Goal: Transaction & Acquisition: Purchase product/service

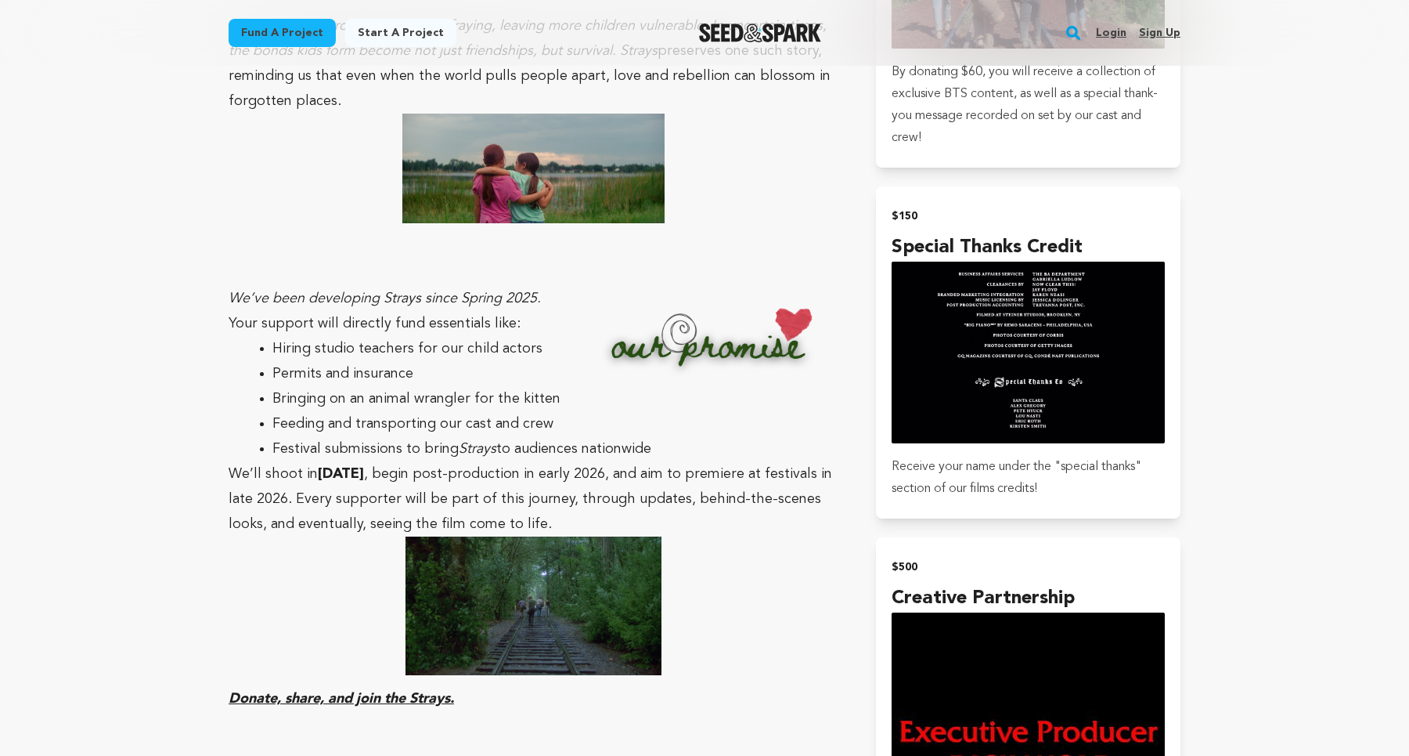
scroll to position [2279, 0]
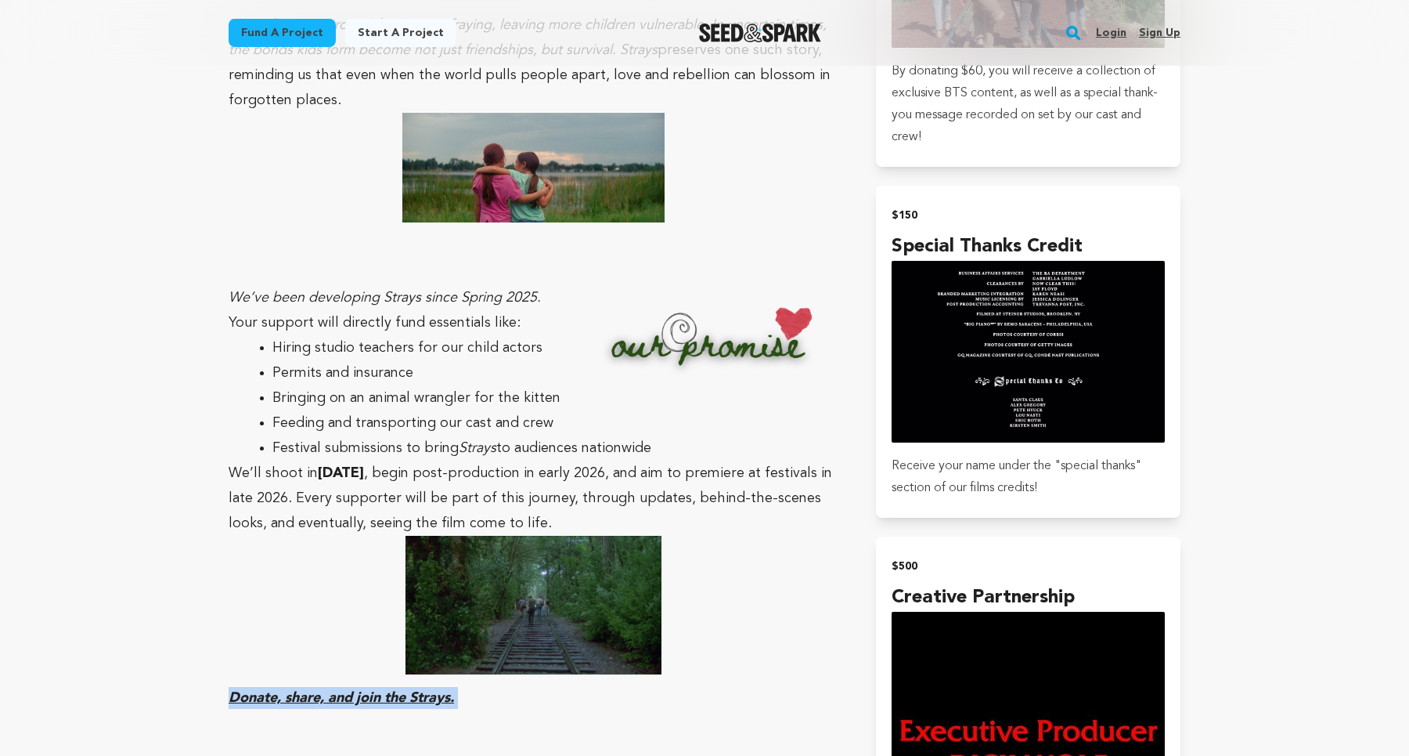
click at [742, 460] on p "We’ll shoot in [DATE] , begin post-production in early 2026, and aim to premier…" at bounding box center [534, 497] width 610 height 75
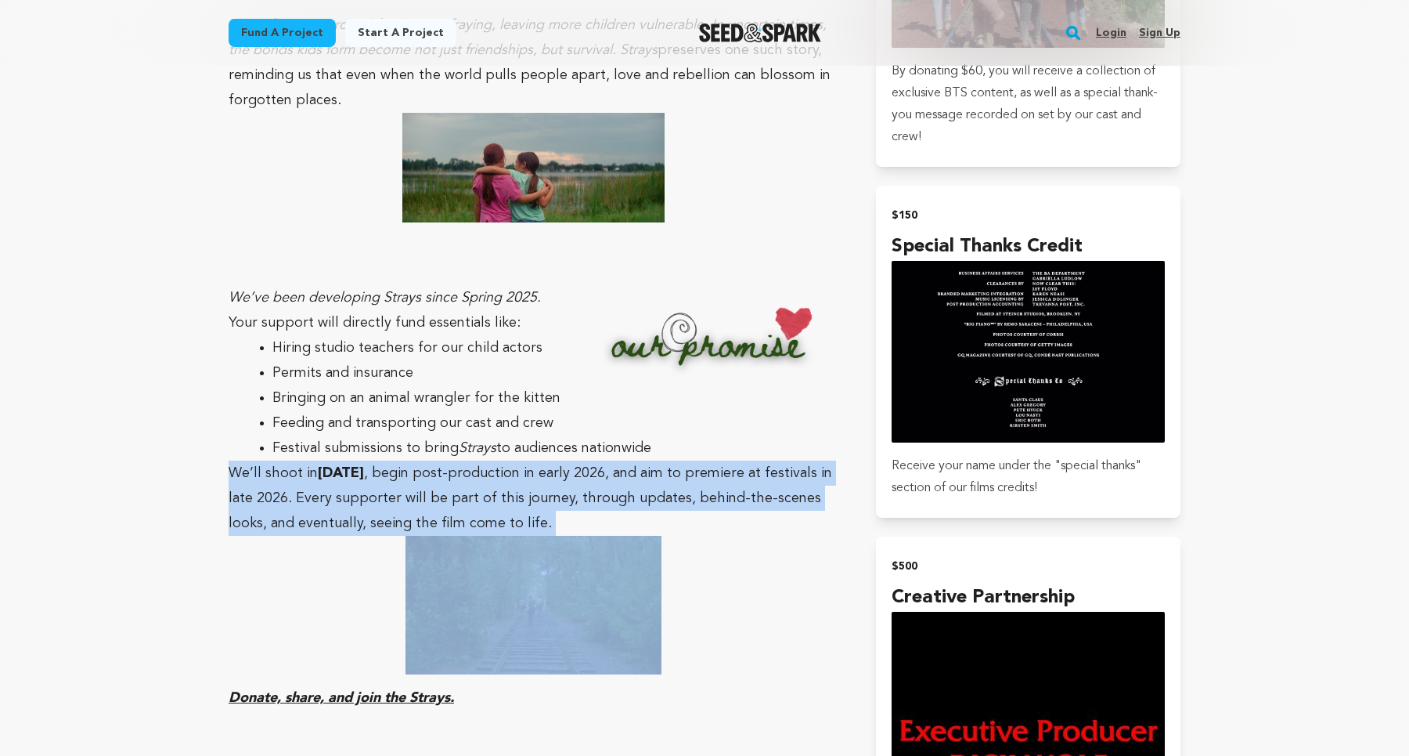
click at [742, 460] on p "We’ll shoot in [DATE] , begin post-production in early 2026, and aim to premier…" at bounding box center [534, 497] width 610 height 75
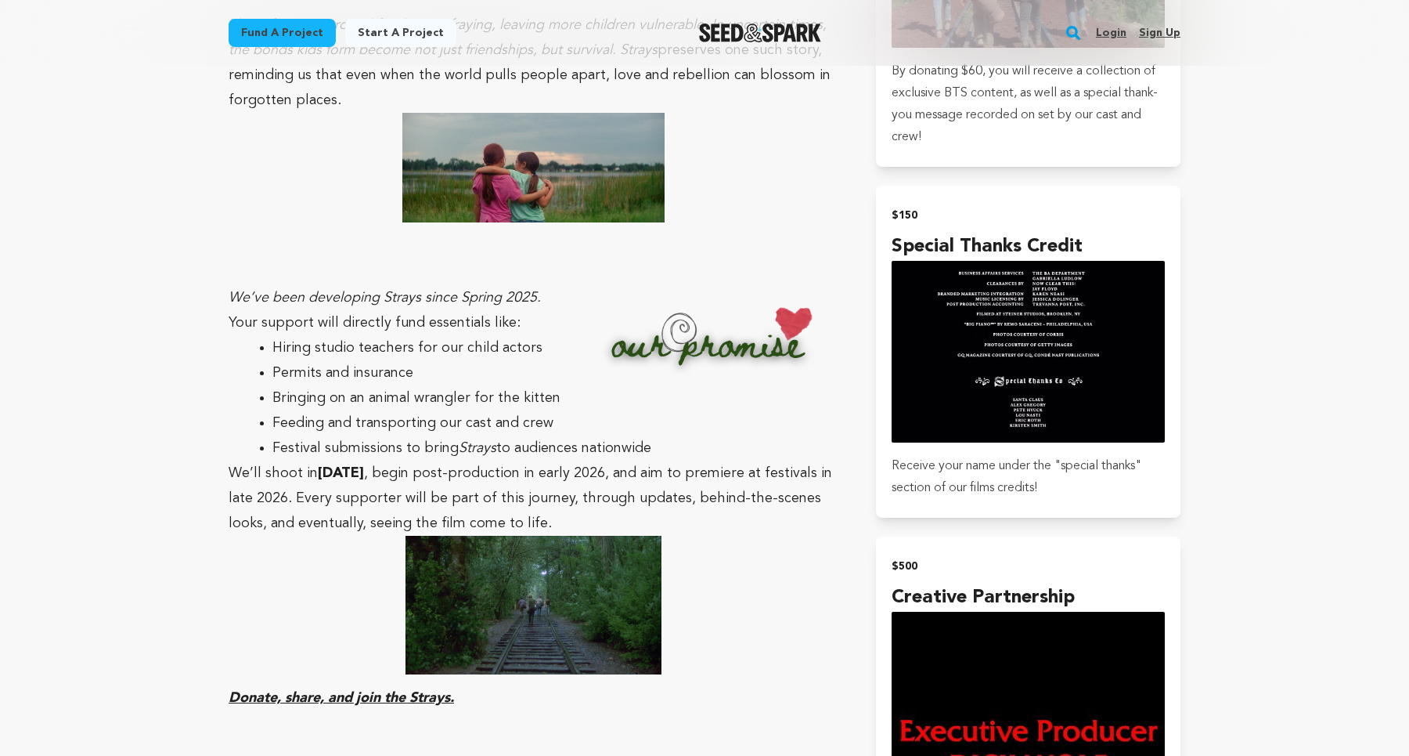
click at [744, 460] on p "We’ll shoot in [DATE] , begin post-production in early 2026, and aim to premier…" at bounding box center [534, 497] width 610 height 75
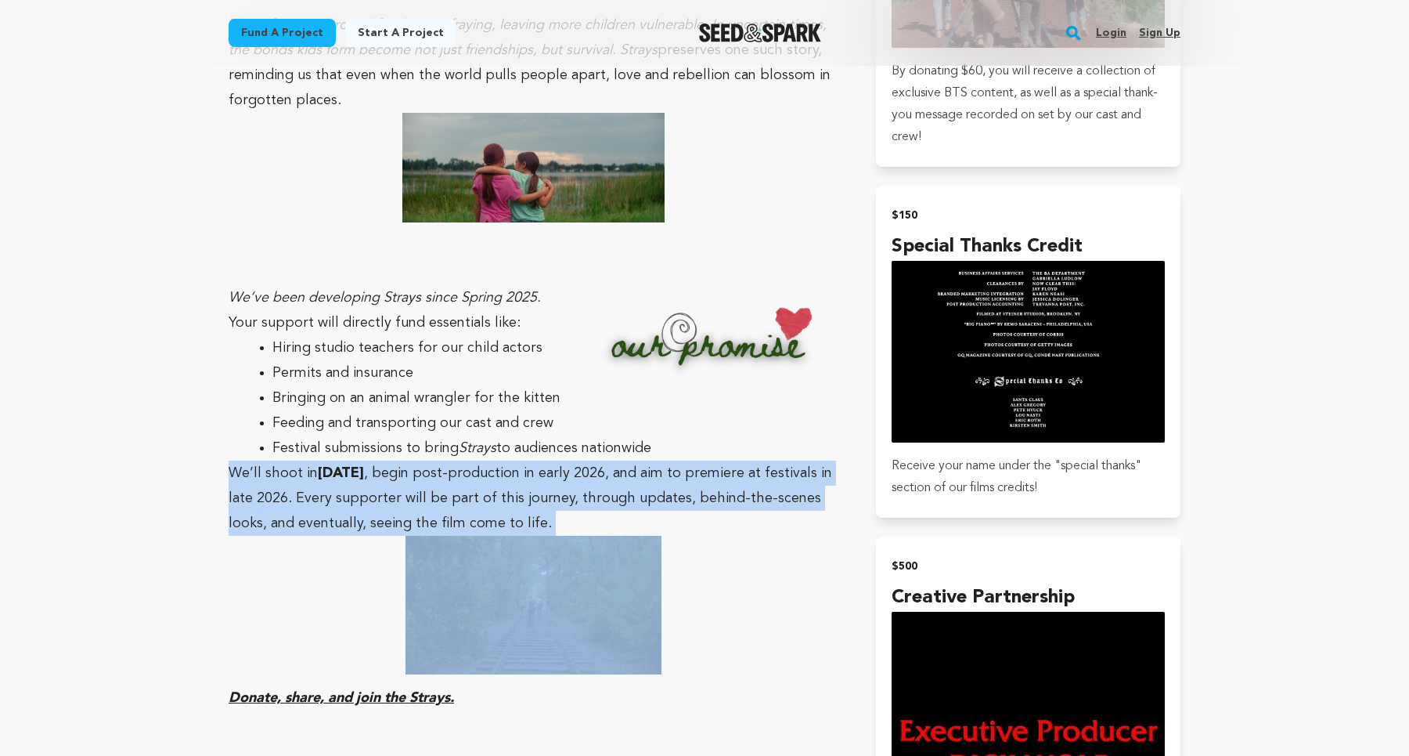
click at [744, 460] on p "We’ll shoot in [DATE] , begin post-production in early 2026, and aim to premier…" at bounding box center [534, 497] width 610 height 75
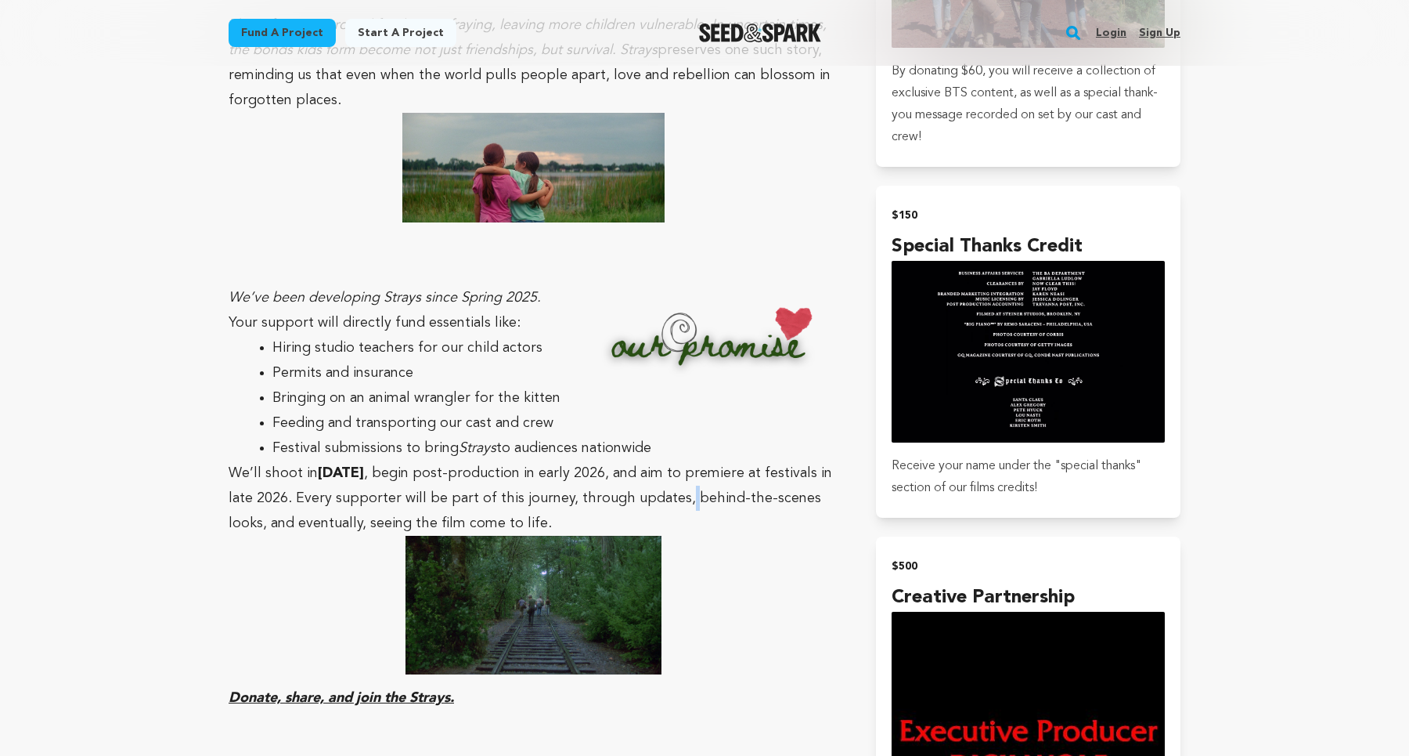
click at [744, 460] on p "We’ll shoot in [DATE] , begin post-production in early 2026, and aim to premier…" at bounding box center [534, 497] width 610 height 75
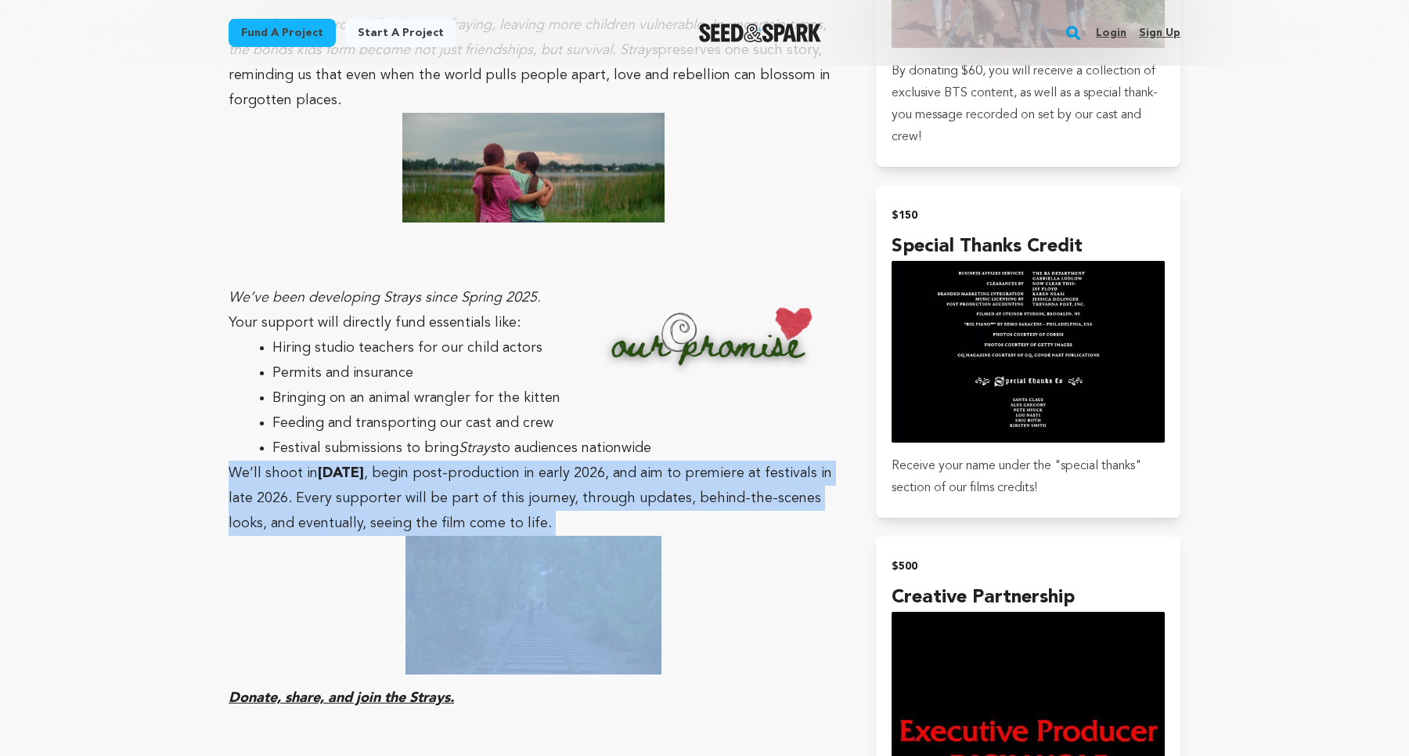
click at [744, 460] on p "We’ll shoot in [DATE] , begin post-production in early 2026, and aim to premier…" at bounding box center [534, 497] width 610 height 75
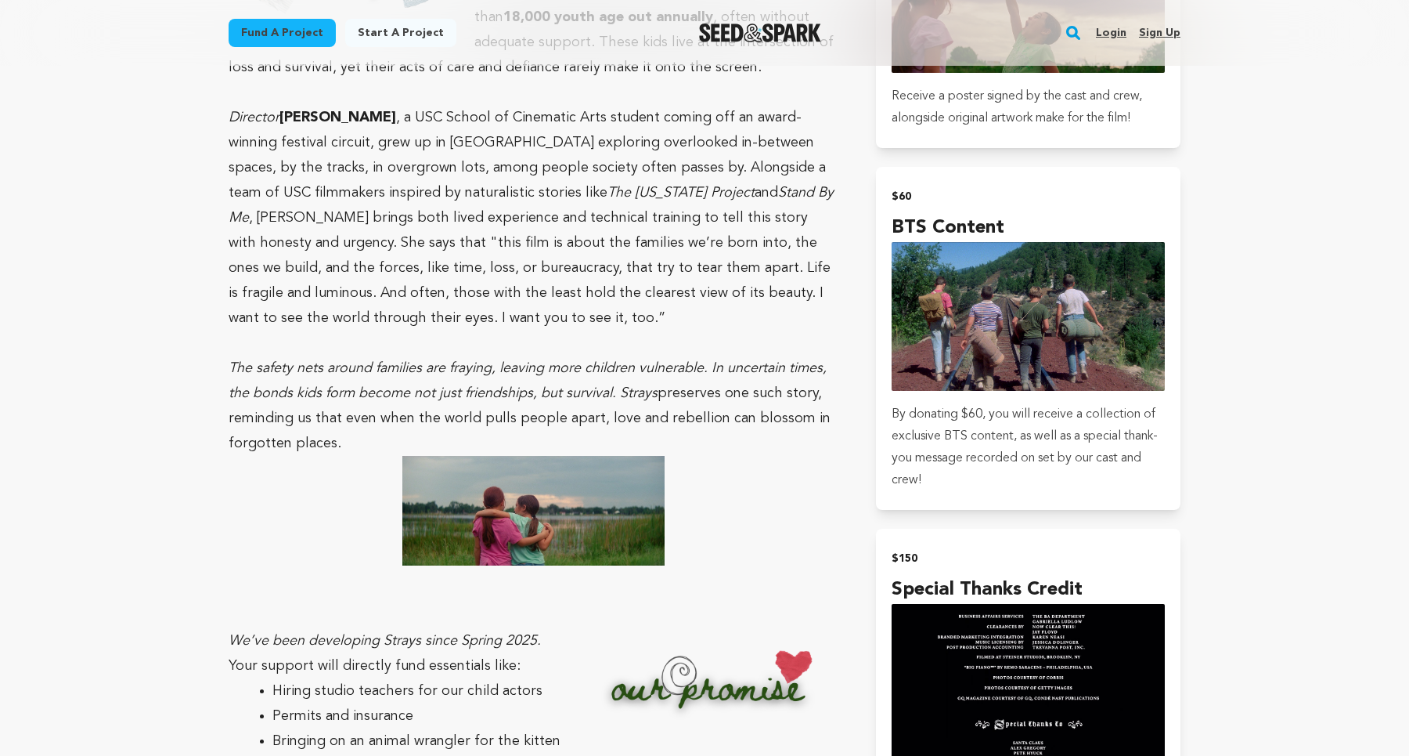
scroll to position [1764, 0]
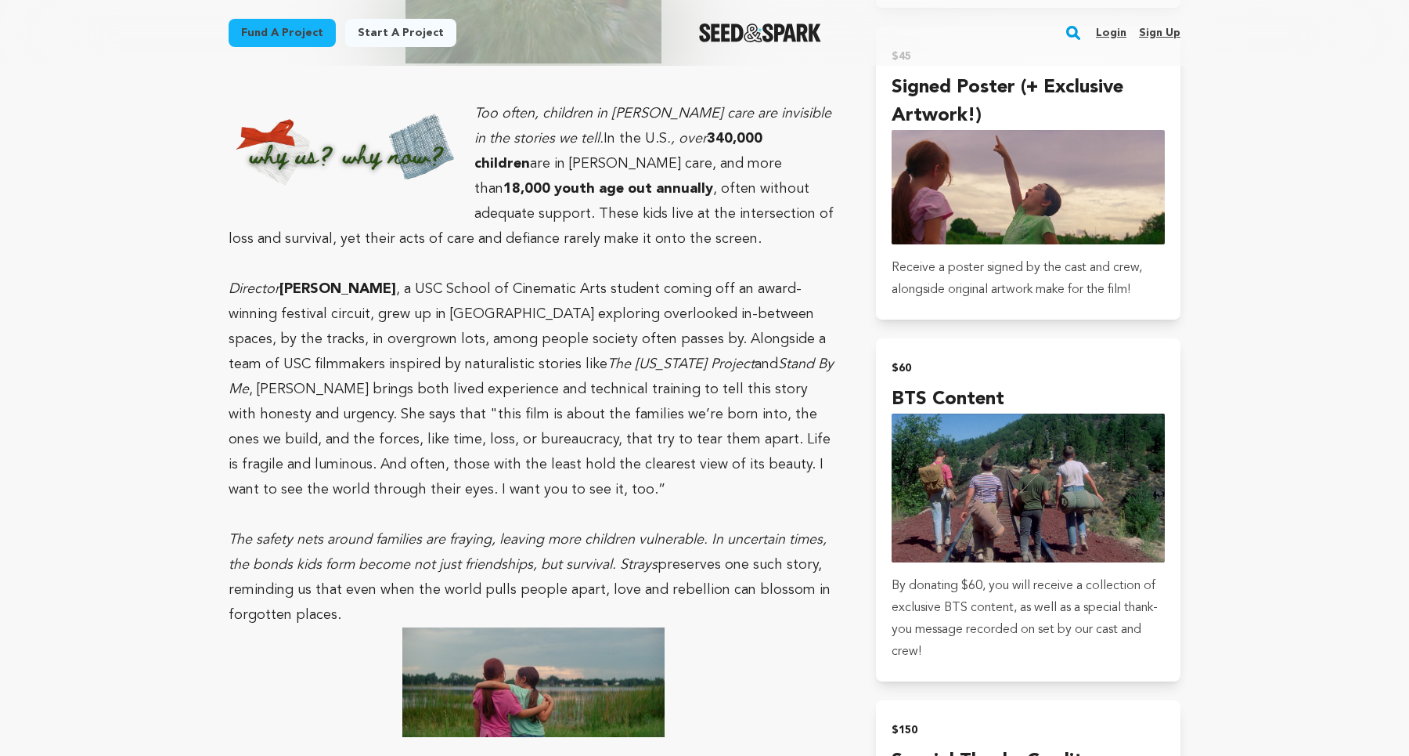
click at [744, 449] on p "Director [PERSON_NAME] , a USC School of Cinematic Arts student coming off an a…" at bounding box center [534, 389] width 610 height 226
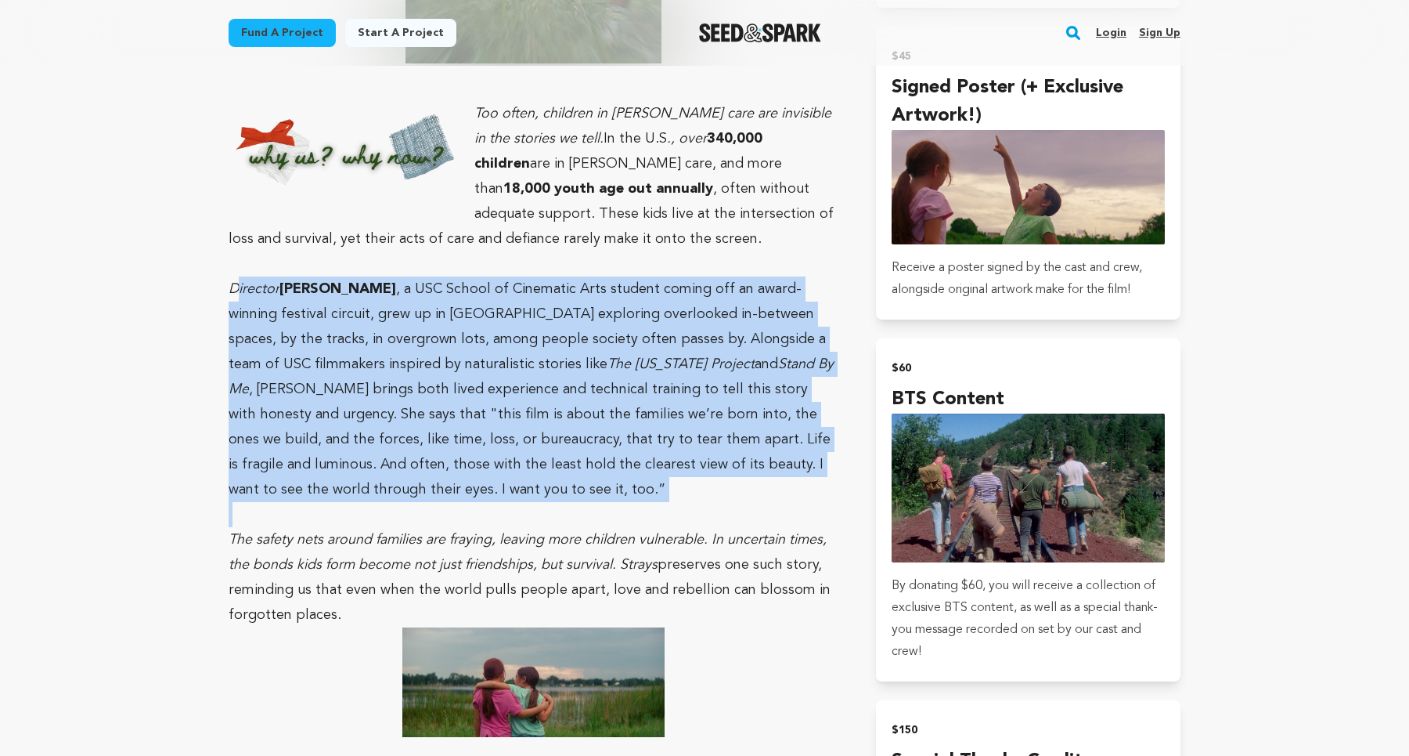
click at [744, 449] on p "Director [PERSON_NAME] , a USC School of Cinematic Arts student coming off an a…" at bounding box center [534, 389] width 610 height 226
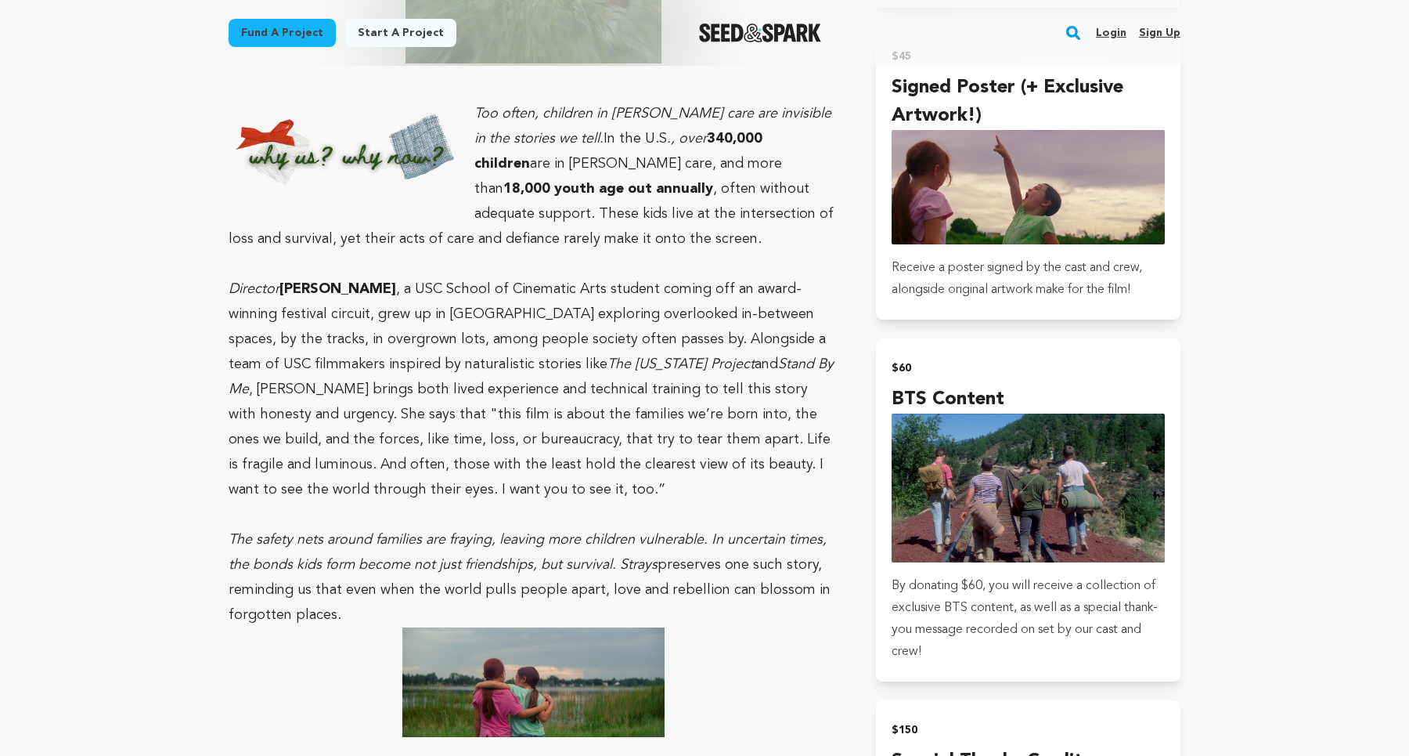
click at [702, 554] on p "The safety nets around families are fraying, leaving more children vulnerable. …" at bounding box center [534, 577] width 610 height 100
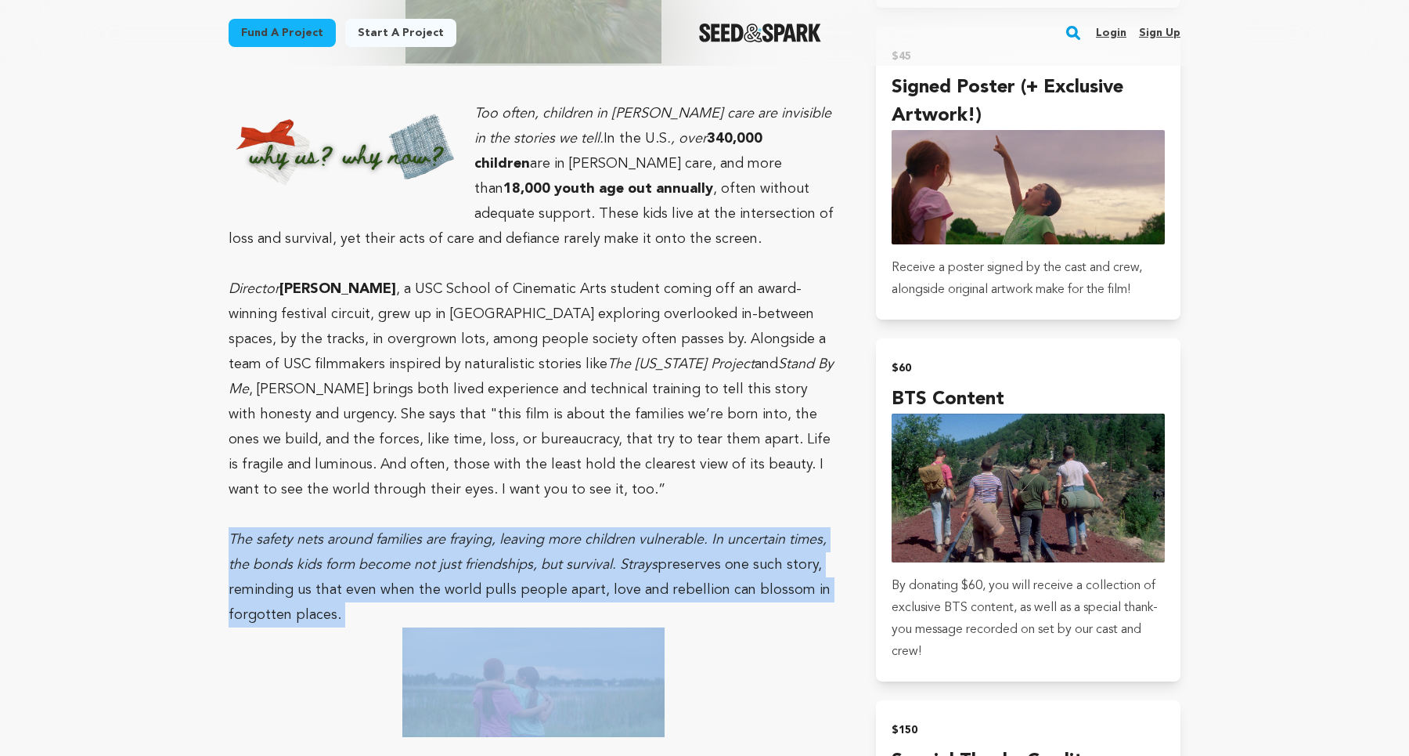
click at [702, 554] on p "The safety nets around families are fraying, leaving more children vulnerable. …" at bounding box center [534, 577] width 610 height 100
click at [727, 529] on p "The safety nets around families are fraying, leaving more children vulnerable. …" at bounding box center [534, 577] width 610 height 100
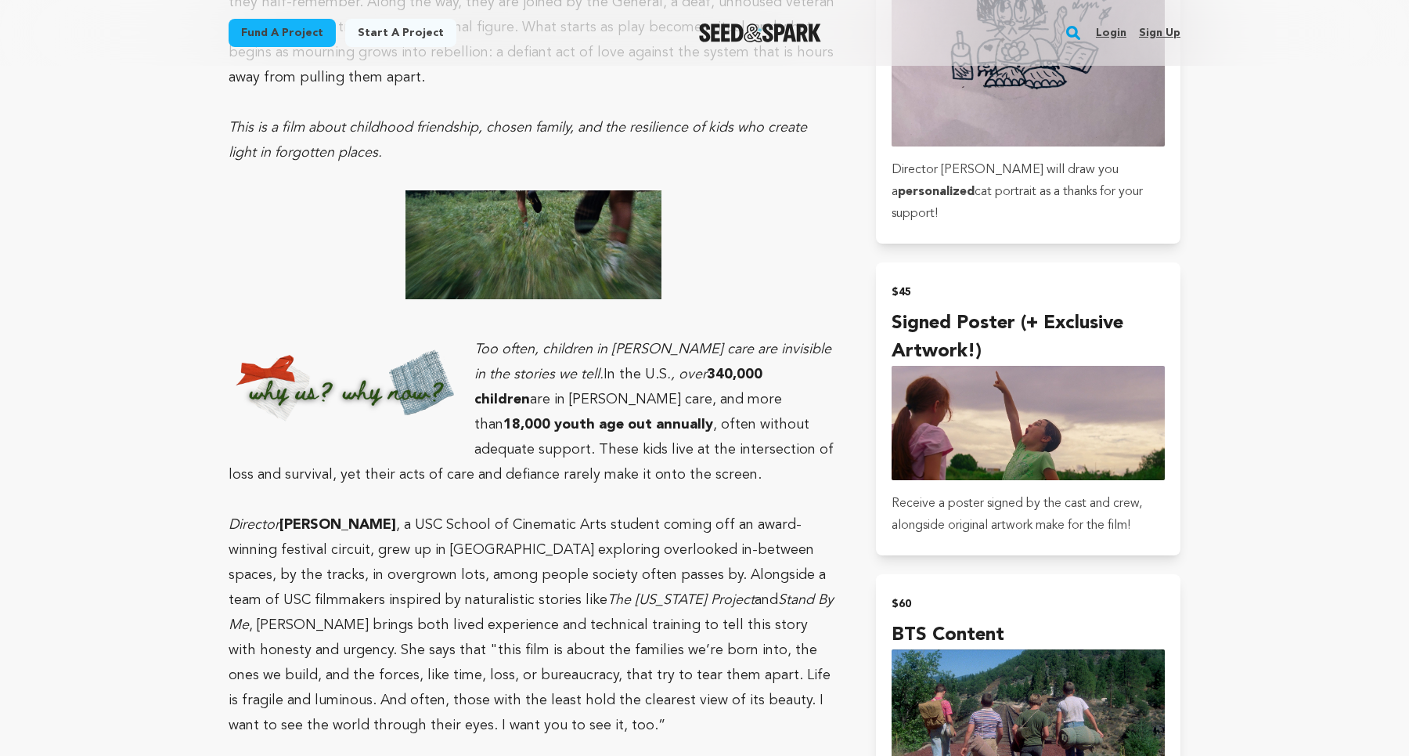
scroll to position [1396, 0]
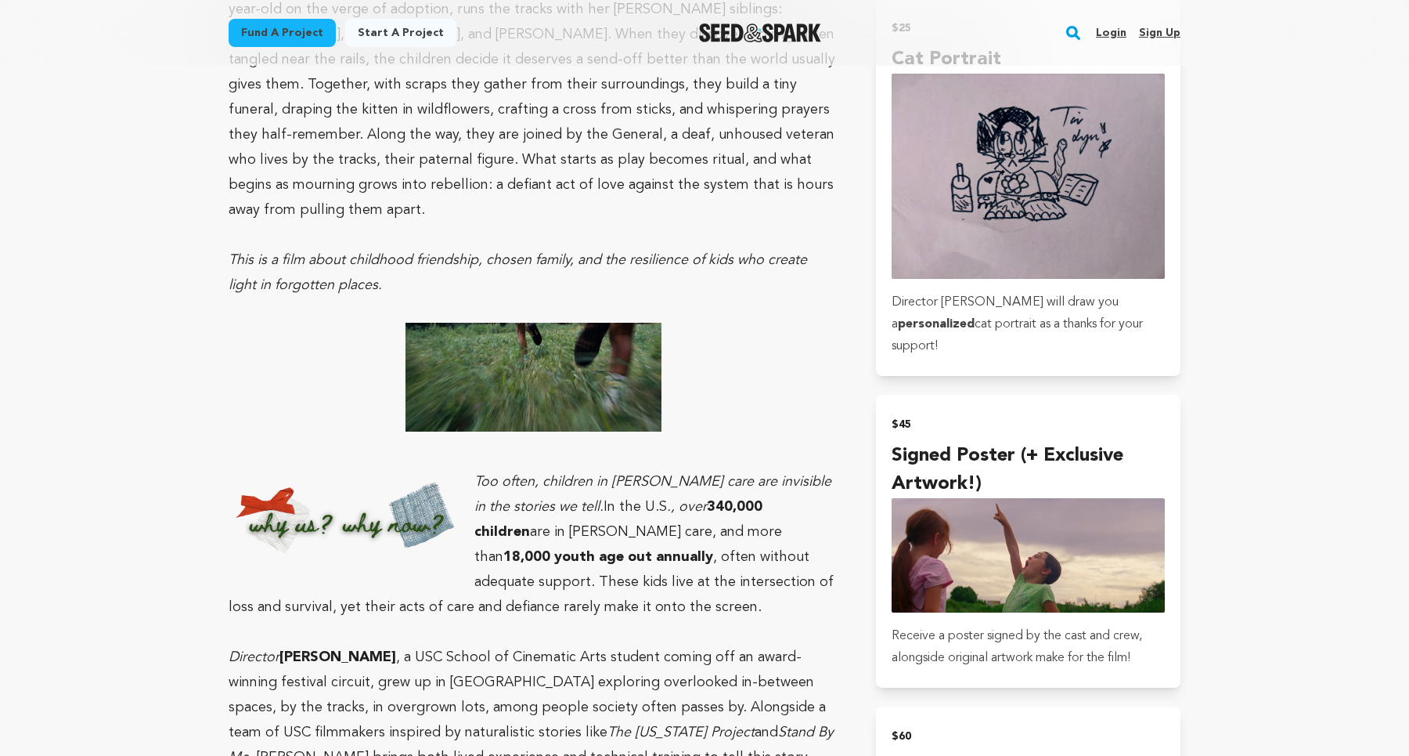
click at [713, 550] on strong "18,000 youth age out annually" at bounding box center [608, 557] width 210 height 14
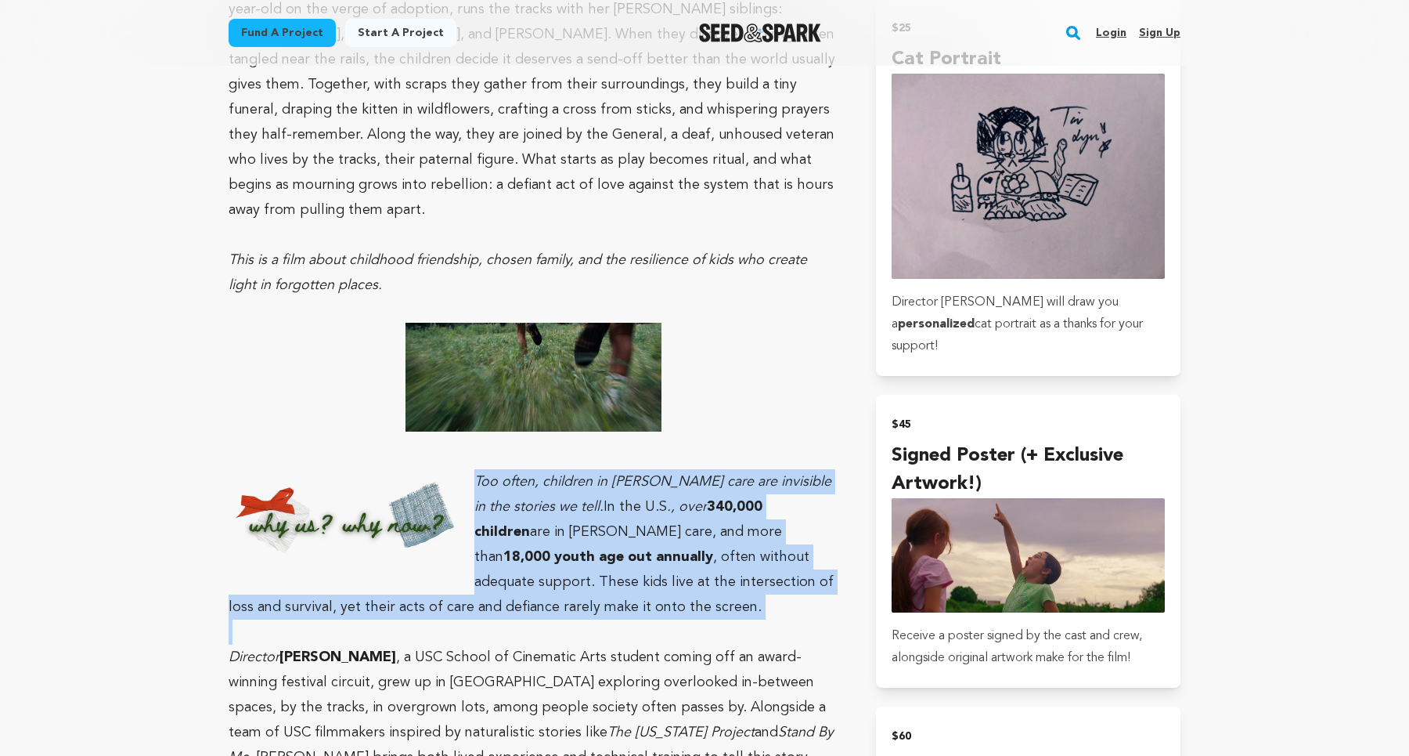
click at [713, 550] on strong "18,000 youth age out annually" at bounding box center [608, 557] width 210 height 14
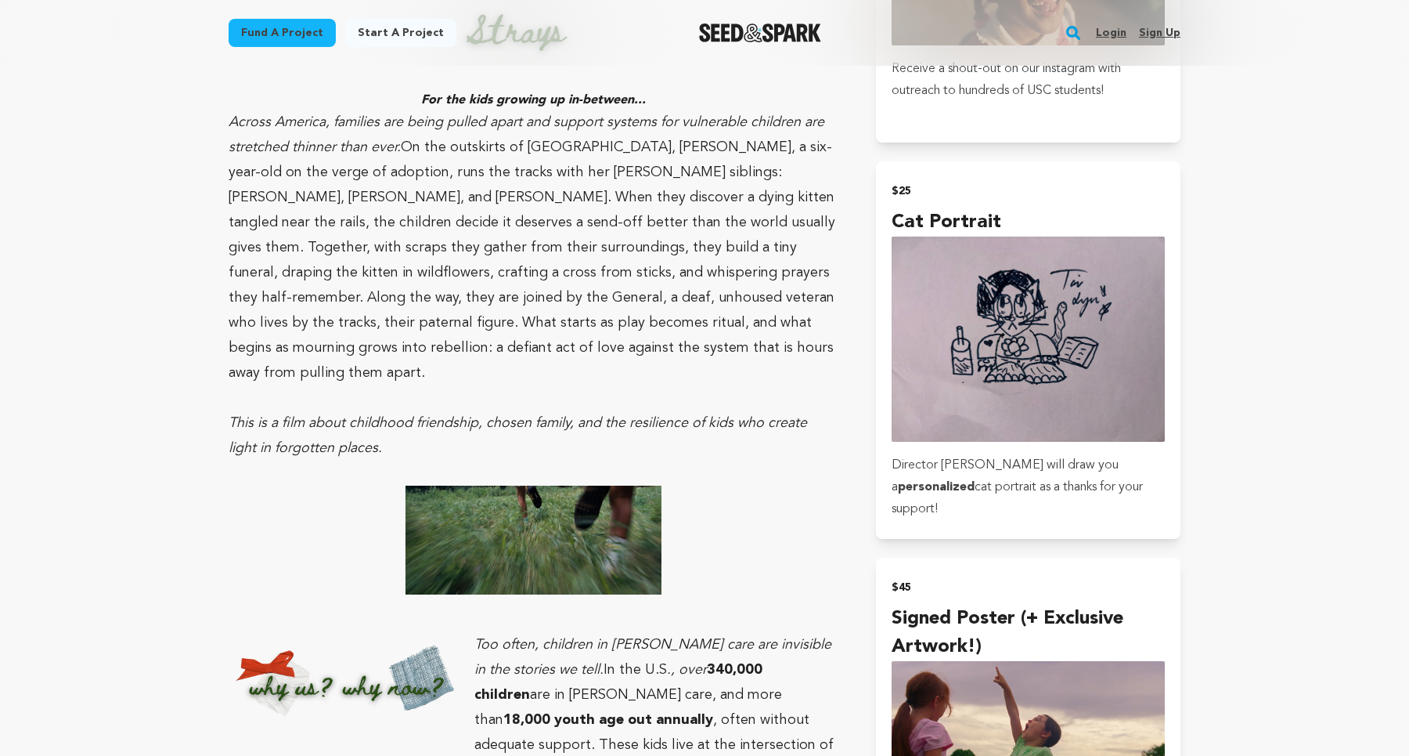
scroll to position [1182, 0]
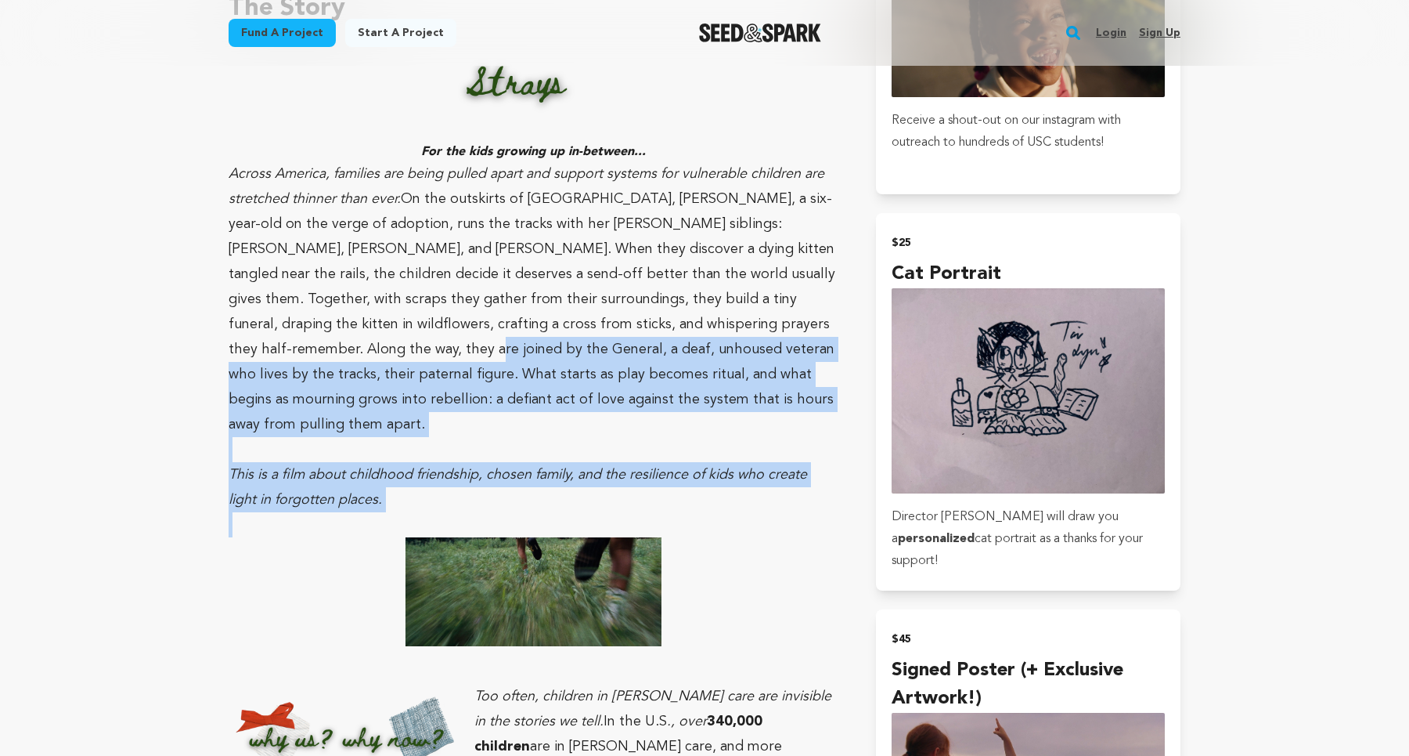
drag, startPoint x: 747, startPoint y: 478, endPoint x: 774, endPoint y: 287, distance: 192.9
click at [774, 287] on p "Across America, families are being pulled apart and support systems for vulnera…" at bounding box center [534, 299] width 610 height 276
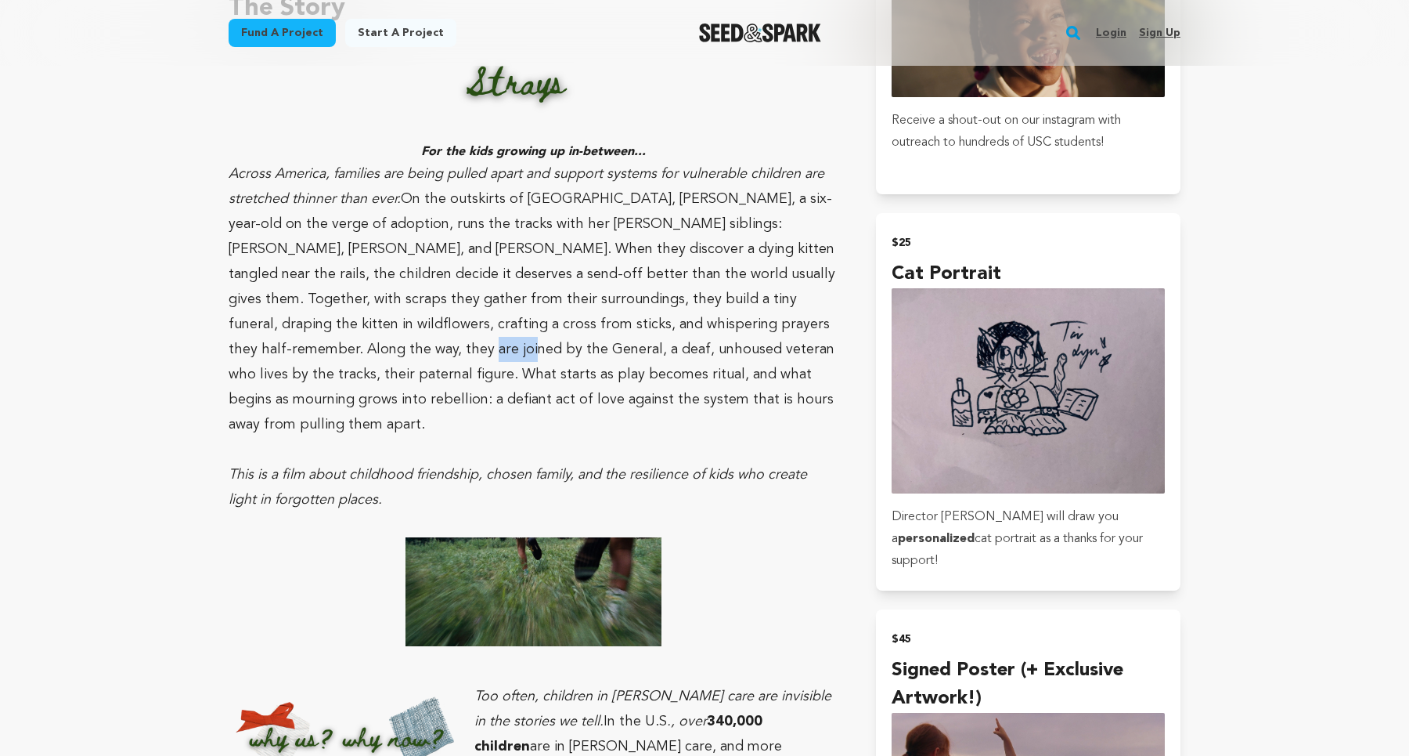
click at [774, 287] on p "Across America, families are being pulled apart and support systems for vulnera…" at bounding box center [534, 299] width 610 height 276
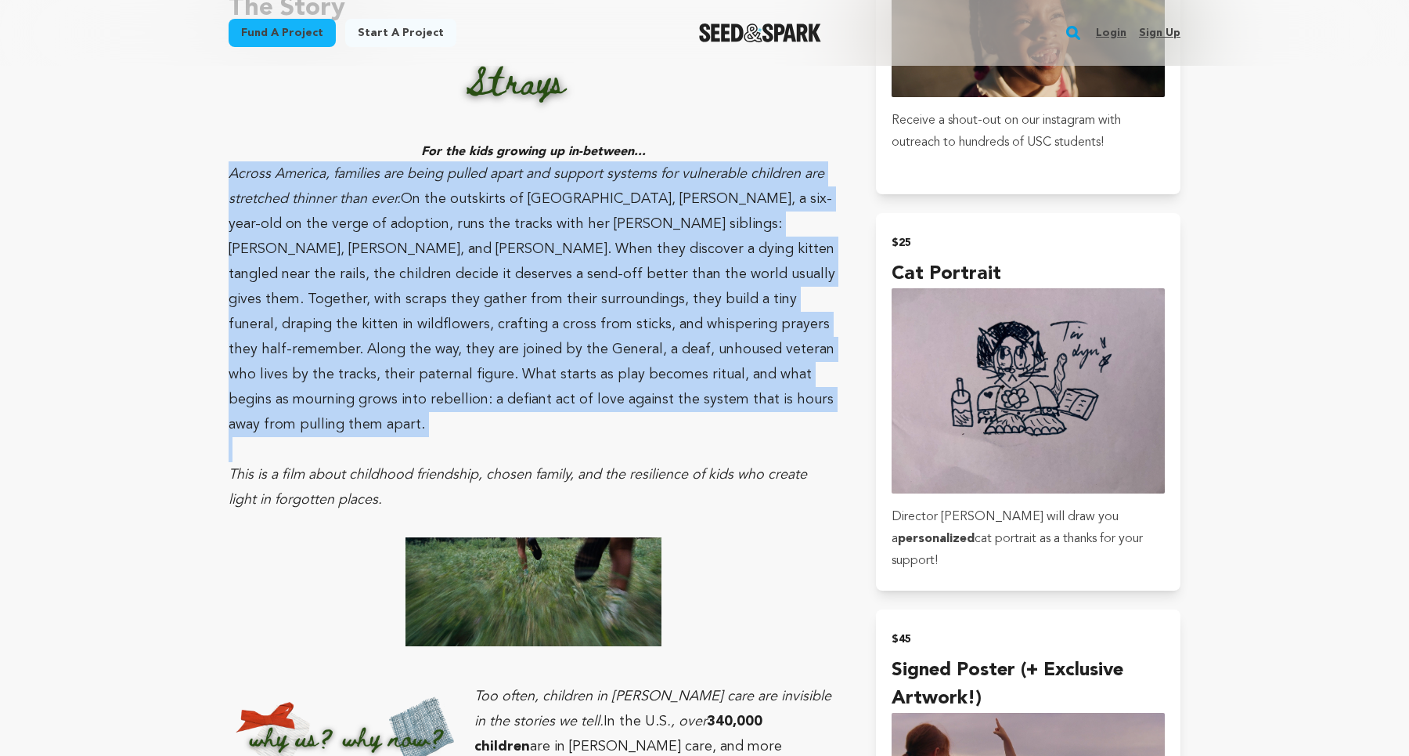
click at [774, 287] on p "Across America, families are being pulled apart and support systems for vulnera…" at bounding box center [534, 299] width 610 height 276
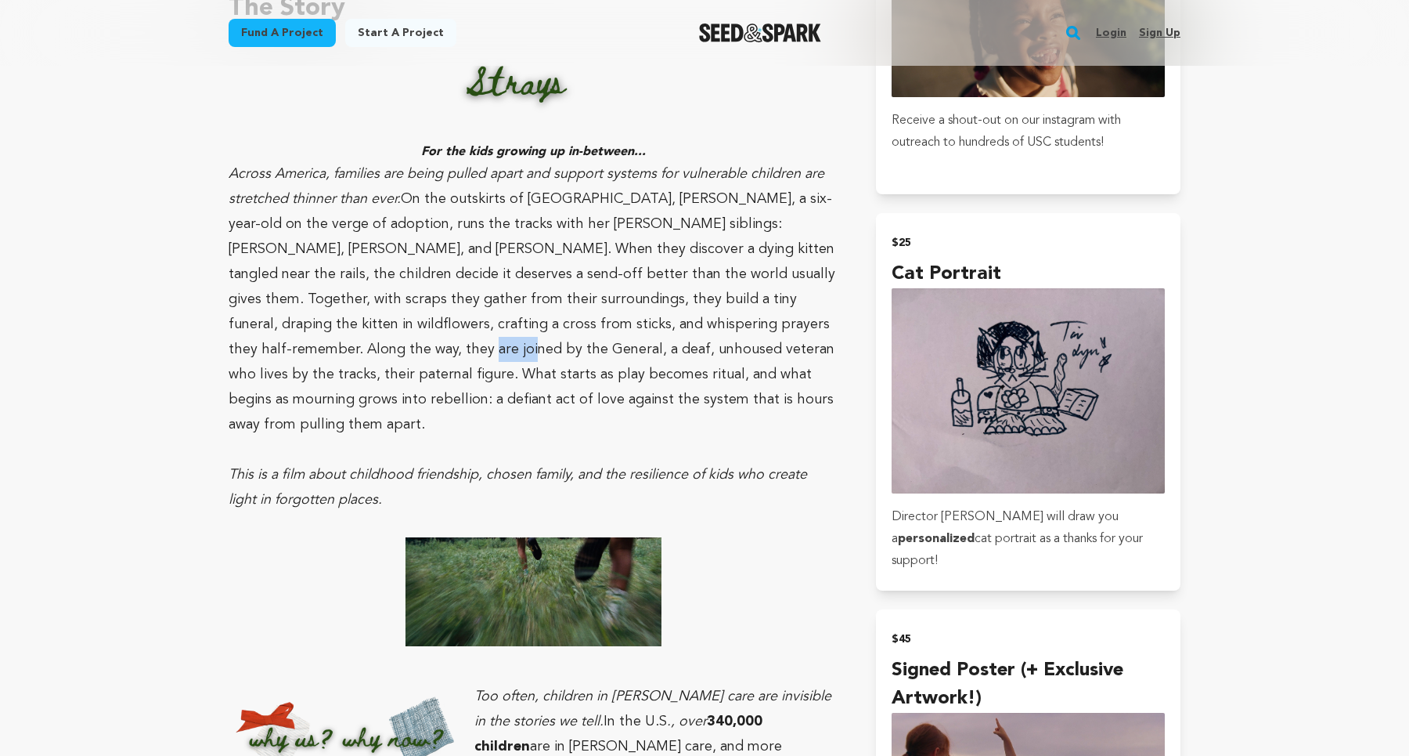
click at [774, 287] on p "Across America, families are being pulled apart and support systems for vulnera…" at bounding box center [534, 299] width 610 height 276
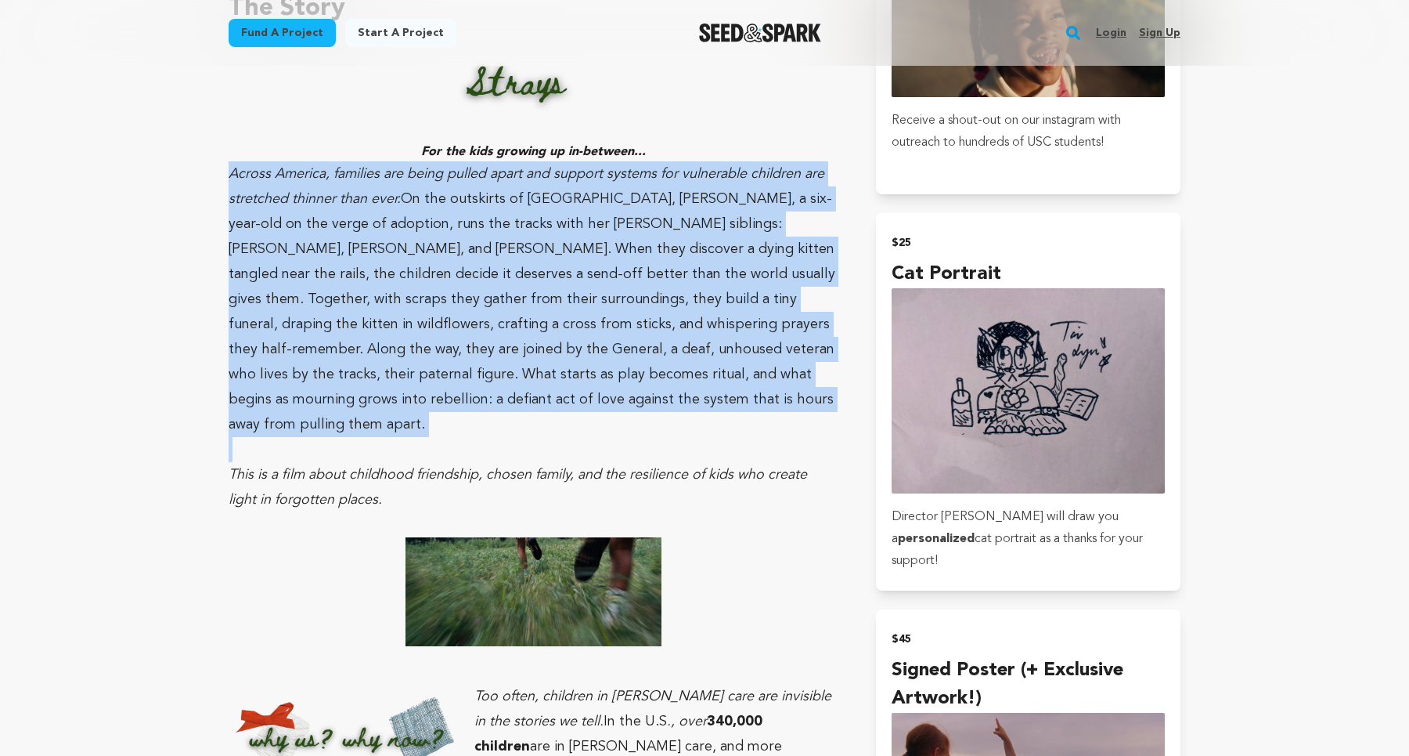
click at [774, 287] on p "Across America, families are being pulled apart and support systems for vulnera…" at bounding box center [534, 299] width 610 height 276
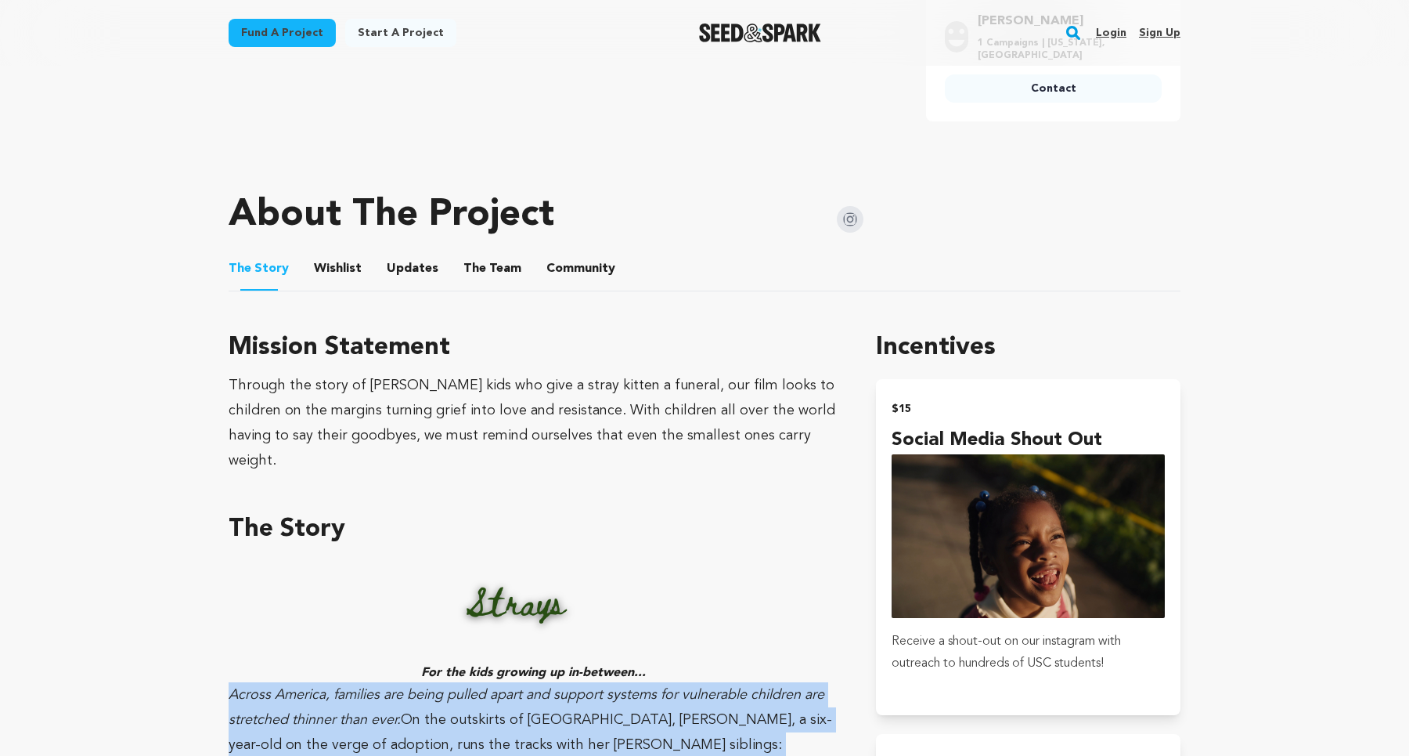
scroll to position [655, 0]
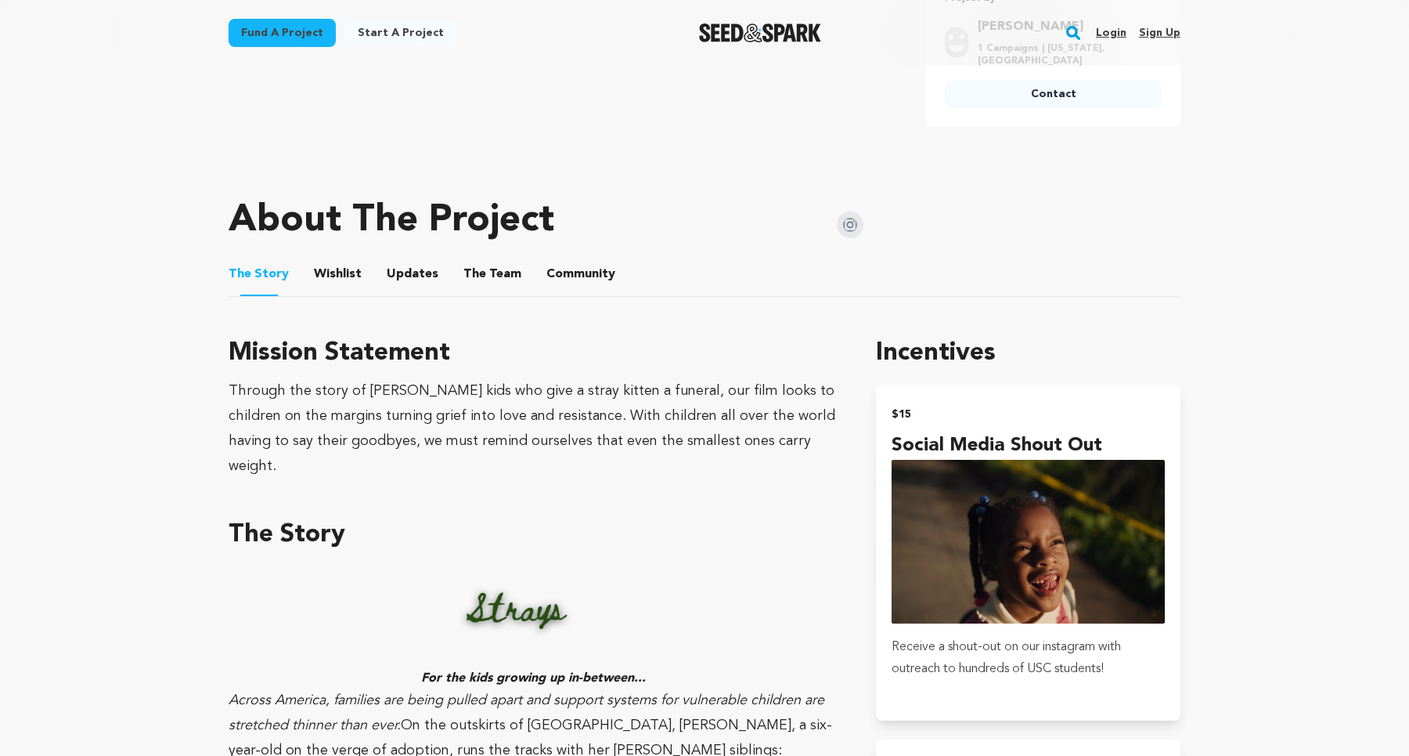
click at [651, 426] on div "Through the story of [PERSON_NAME] kids who give a stray kitten a funeral, our …" at bounding box center [534, 428] width 610 height 100
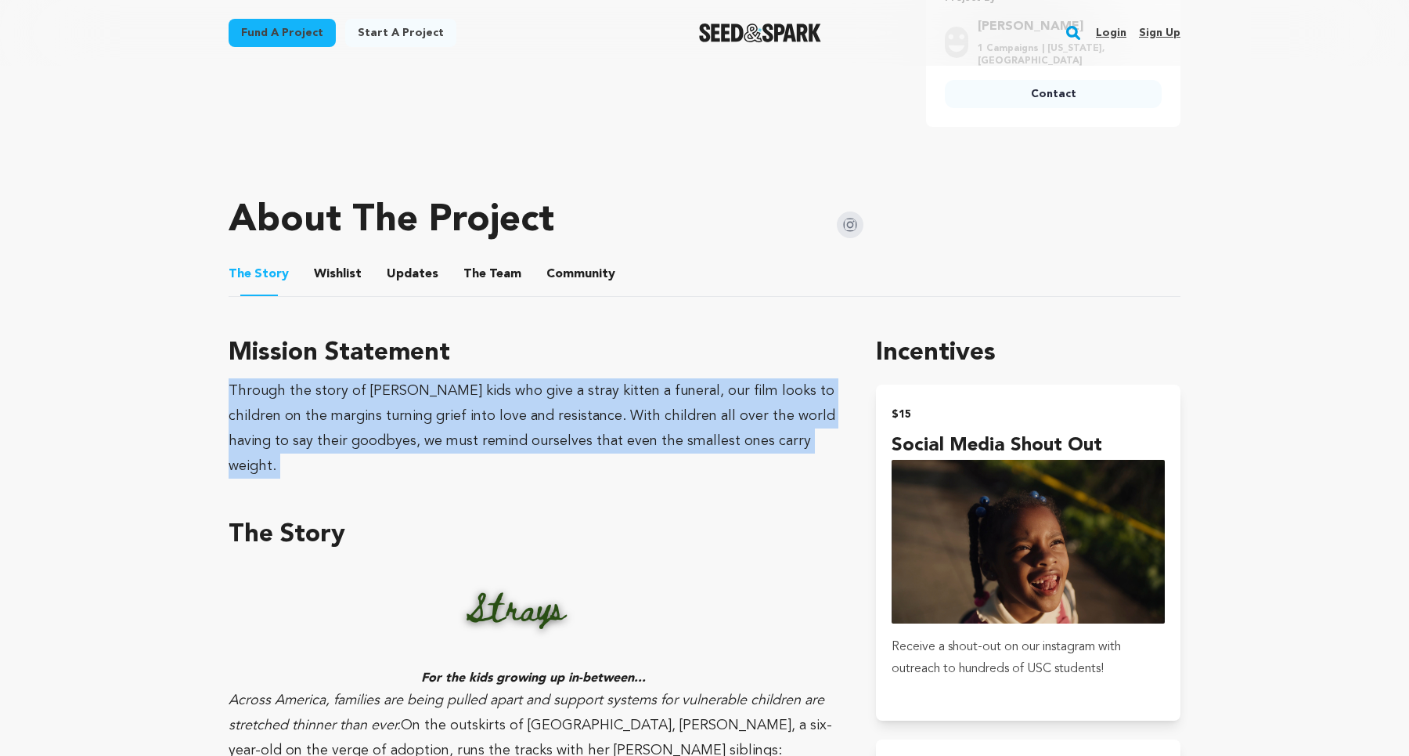
click at [651, 426] on div "Through the story of [PERSON_NAME] kids who give a stray kitten a funeral, our …" at bounding box center [534, 428] width 610 height 100
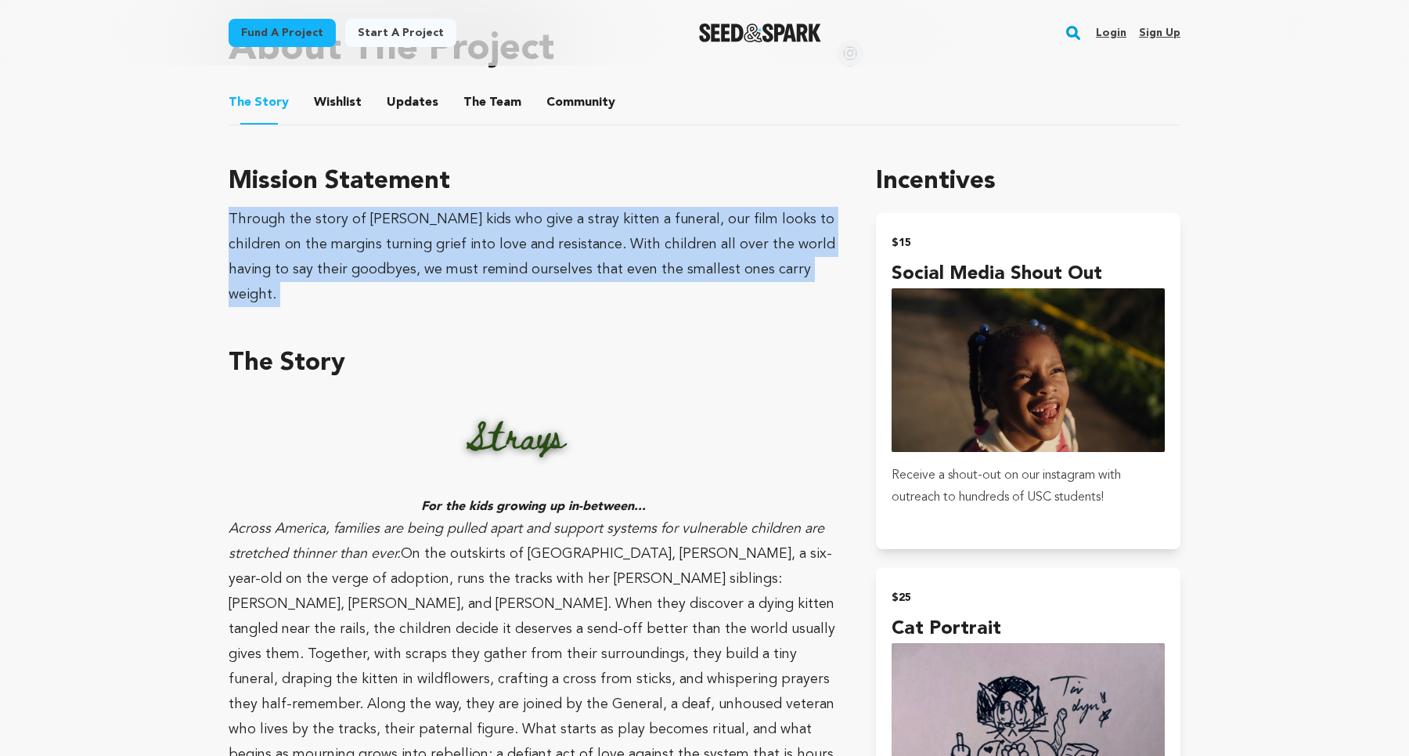
scroll to position [825, 0]
click at [1001, 268] on h4 "Social Media Shout Out" at bounding box center [1028, 276] width 273 height 28
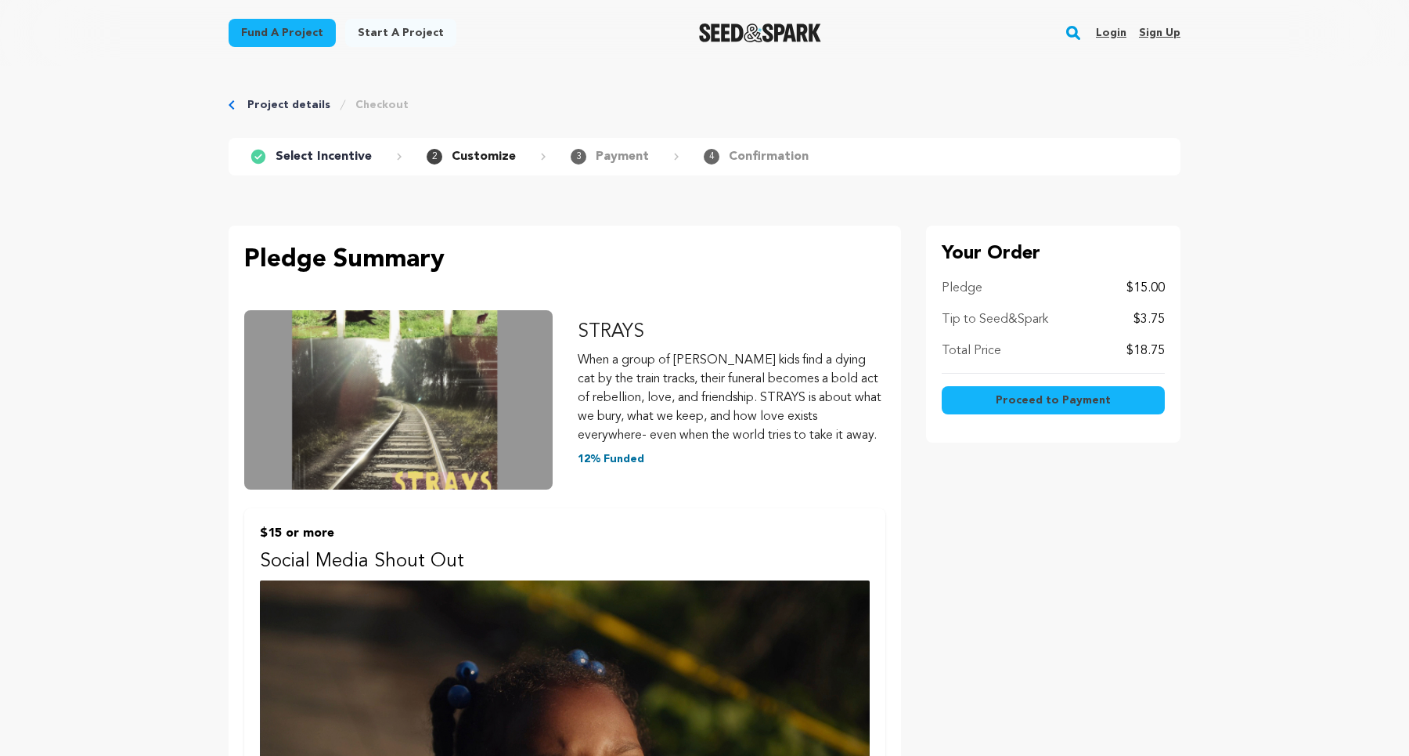
click at [849, 395] on p "When a group of [PERSON_NAME] kids find a dying cat by the train tracks, their …" at bounding box center [732, 398] width 309 height 94
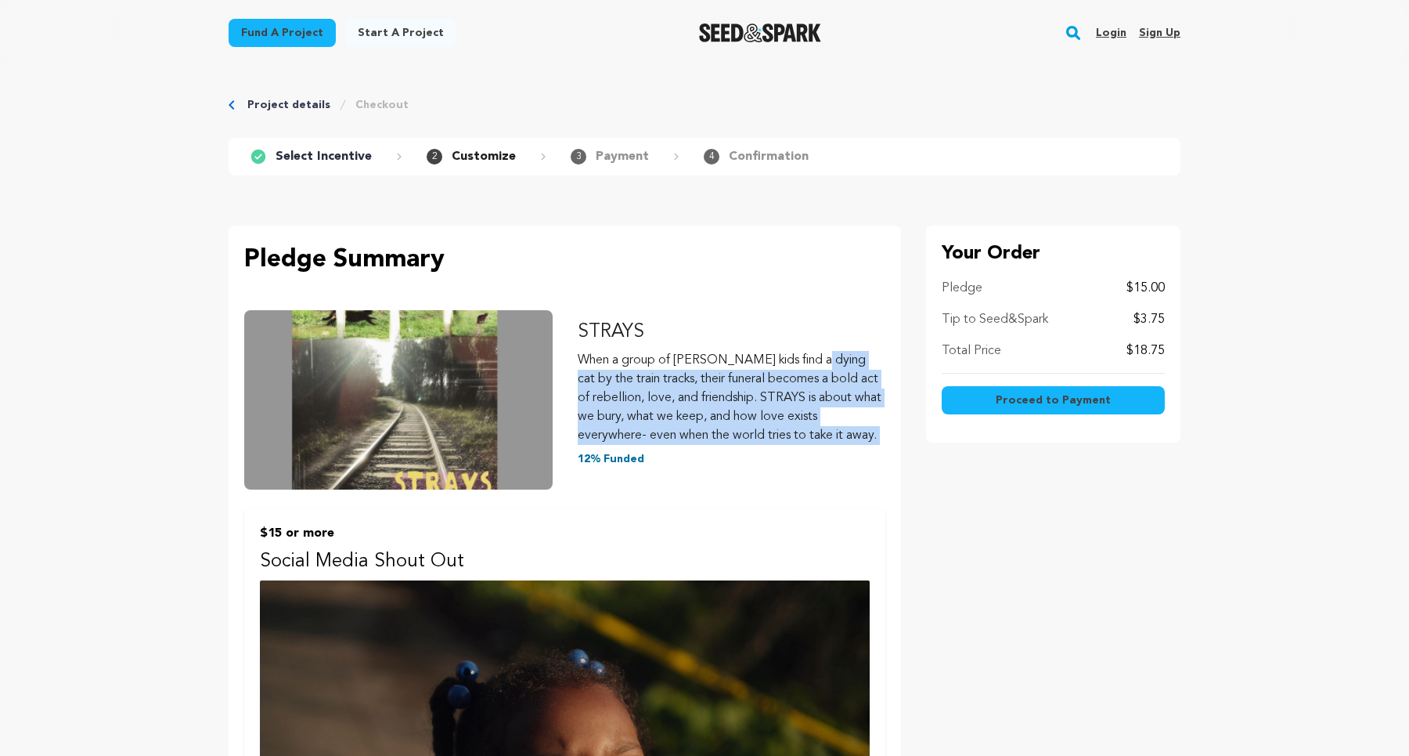
click at [849, 395] on p "When a group of [PERSON_NAME] kids find a dying cat by the train tracks, their …" at bounding box center [732, 398] width 309 height 94
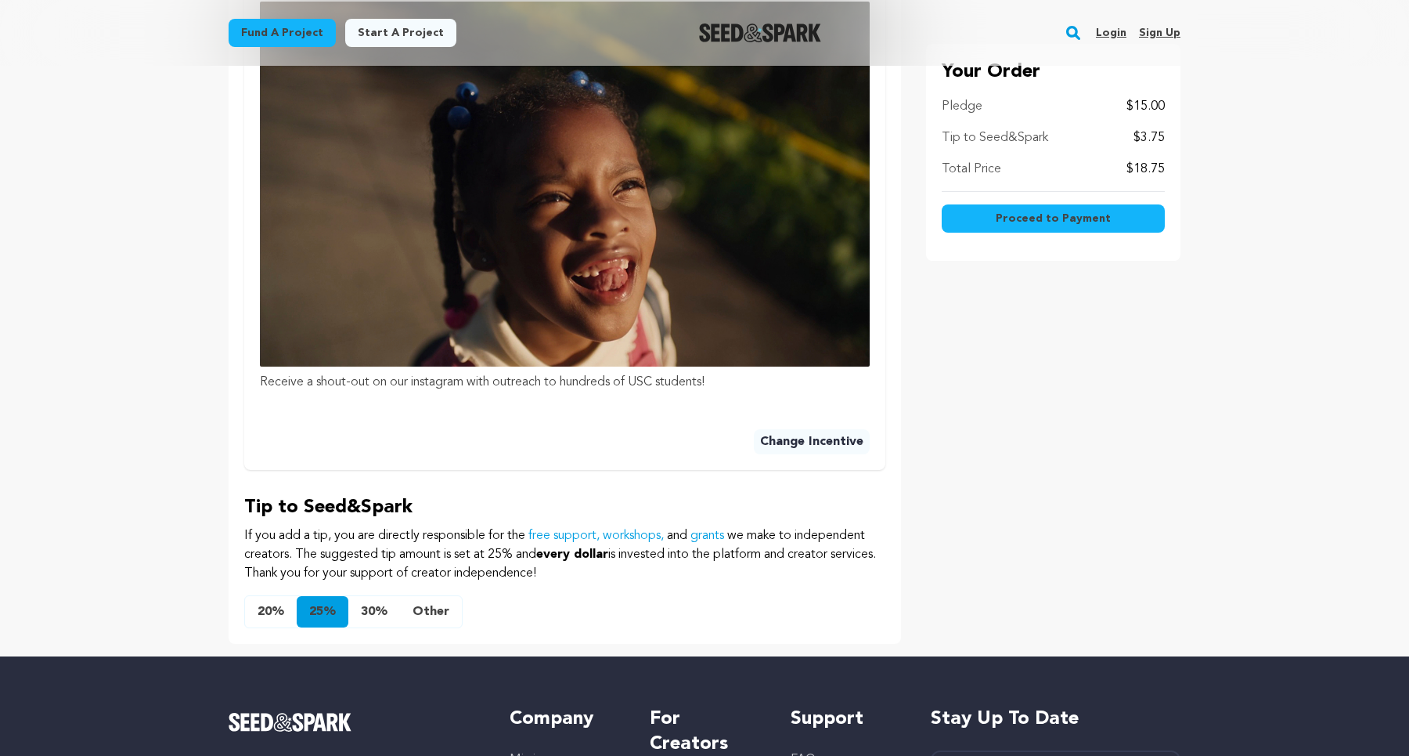
scroll to position [594, 0]
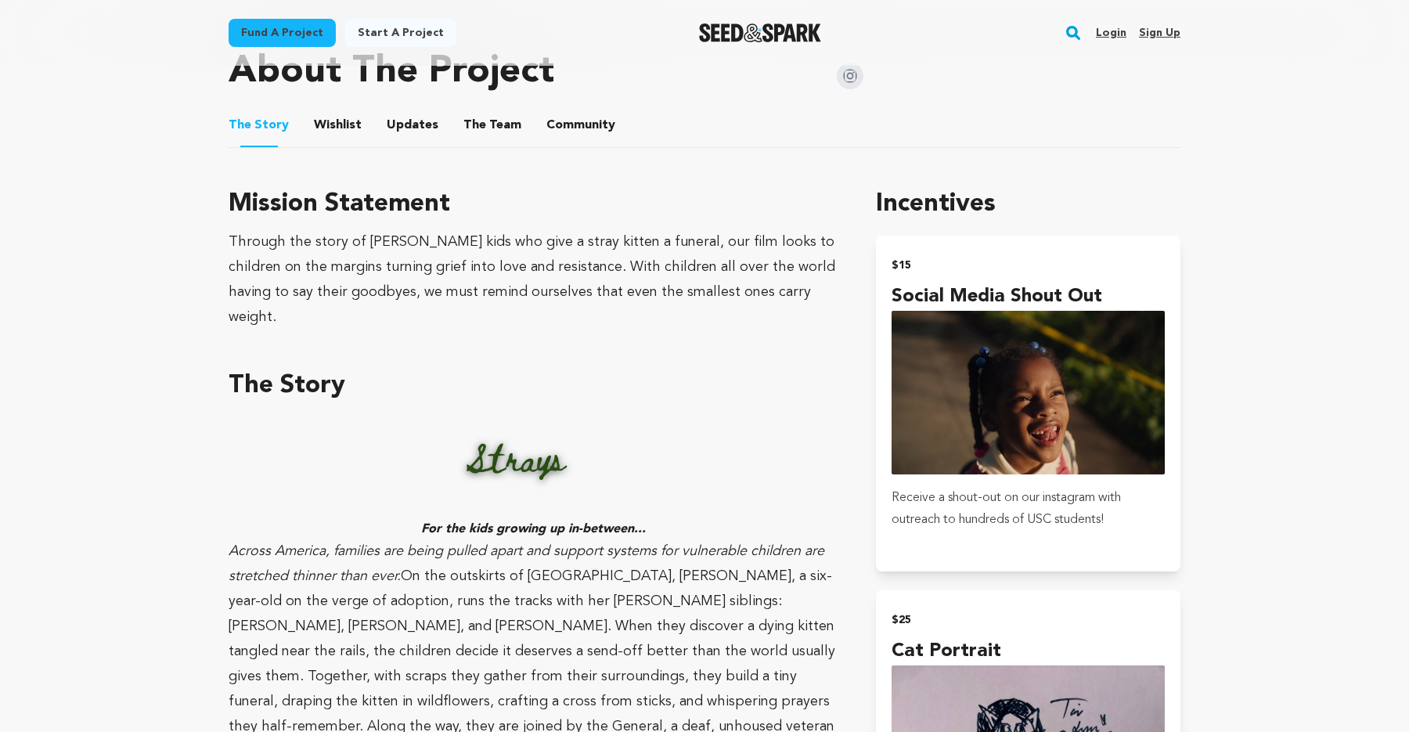
scroll to position [816, 0]
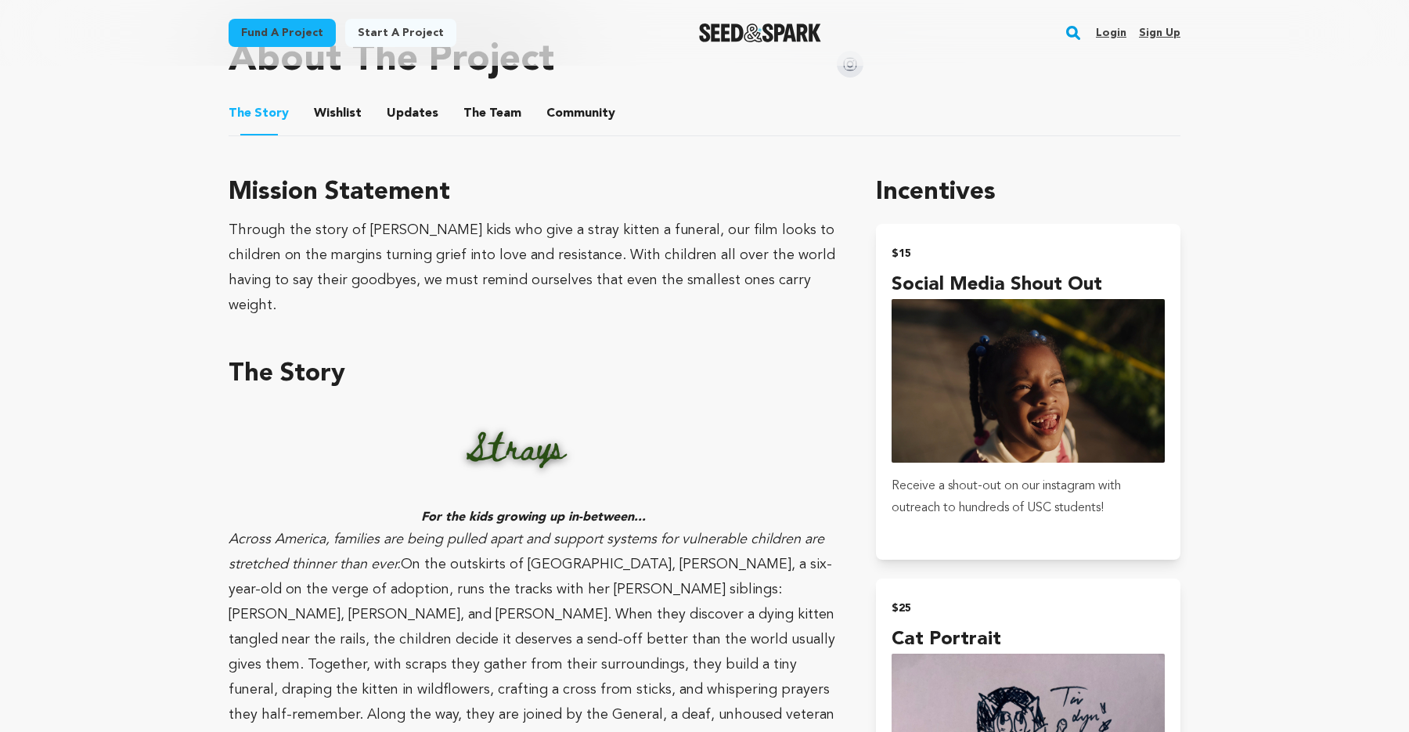
click at [321, 188] on h3 "Mission Statement" at bounding box center [534, 193] width 610 height 38
click at [356, 110] on span "Wishlist" at bounding box center [338, 113] width 48 height 19
click at [417, 106] on button "Updates" at bounding box center [413, 117] width 38 height 38
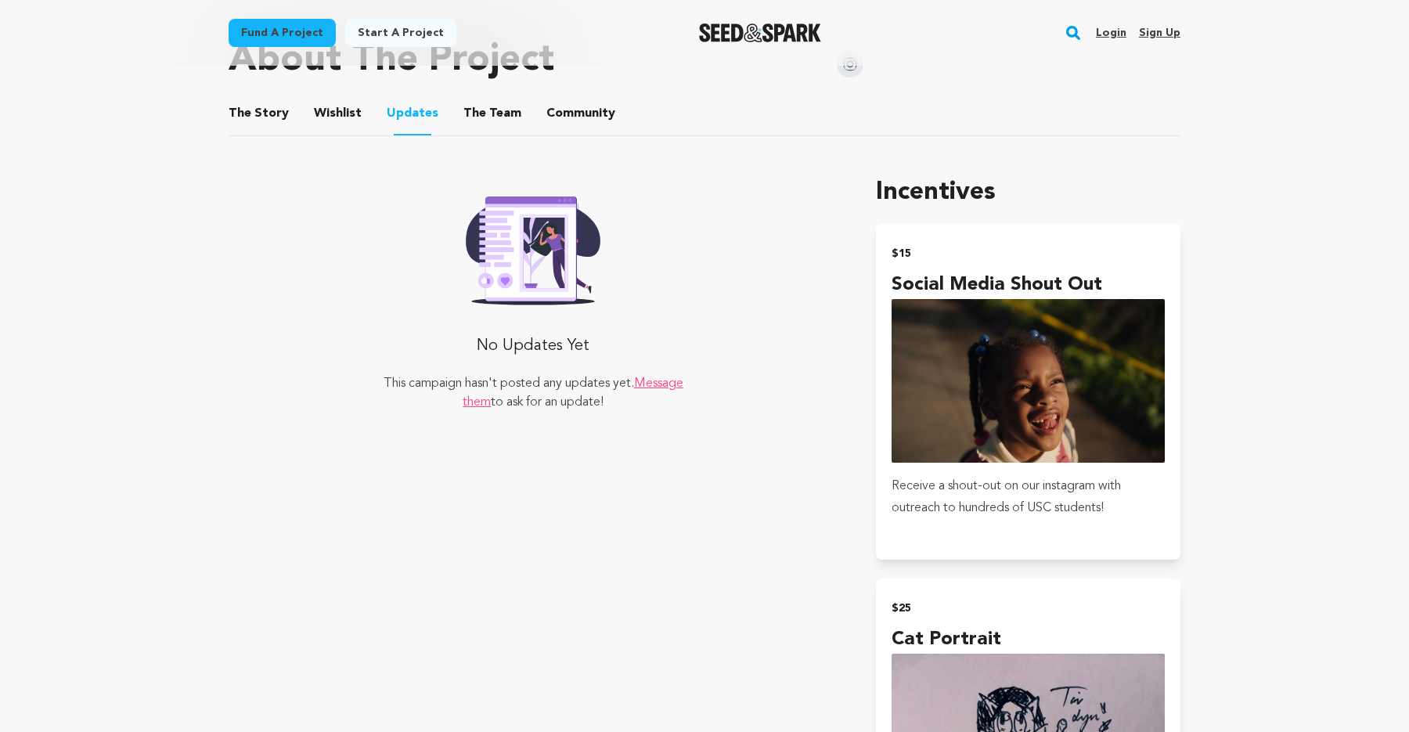
click at [334, 120] on button "Wishlist" at bounding box center [338, 117] width 38 height 38
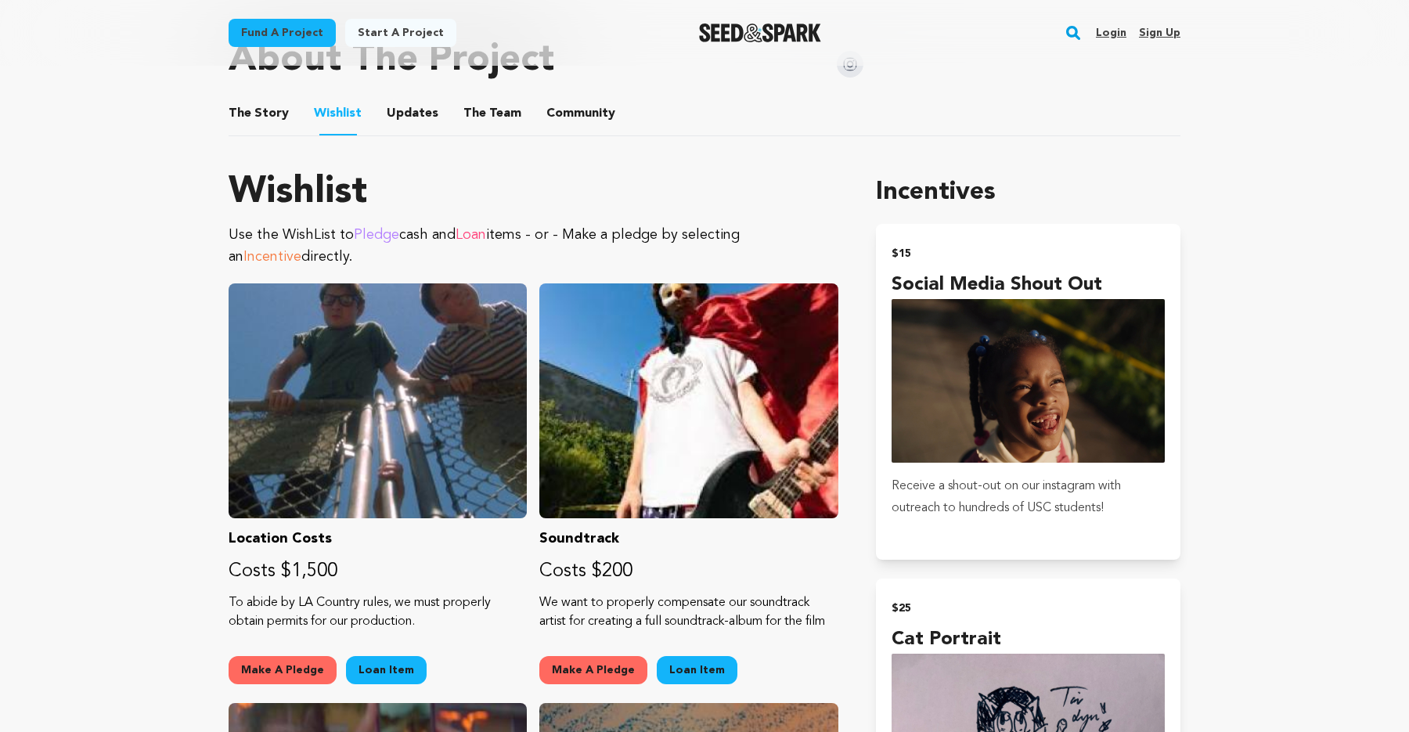
click at [478, 118] on button "The Team" at bounding box center [493, 117] width 38 height 38
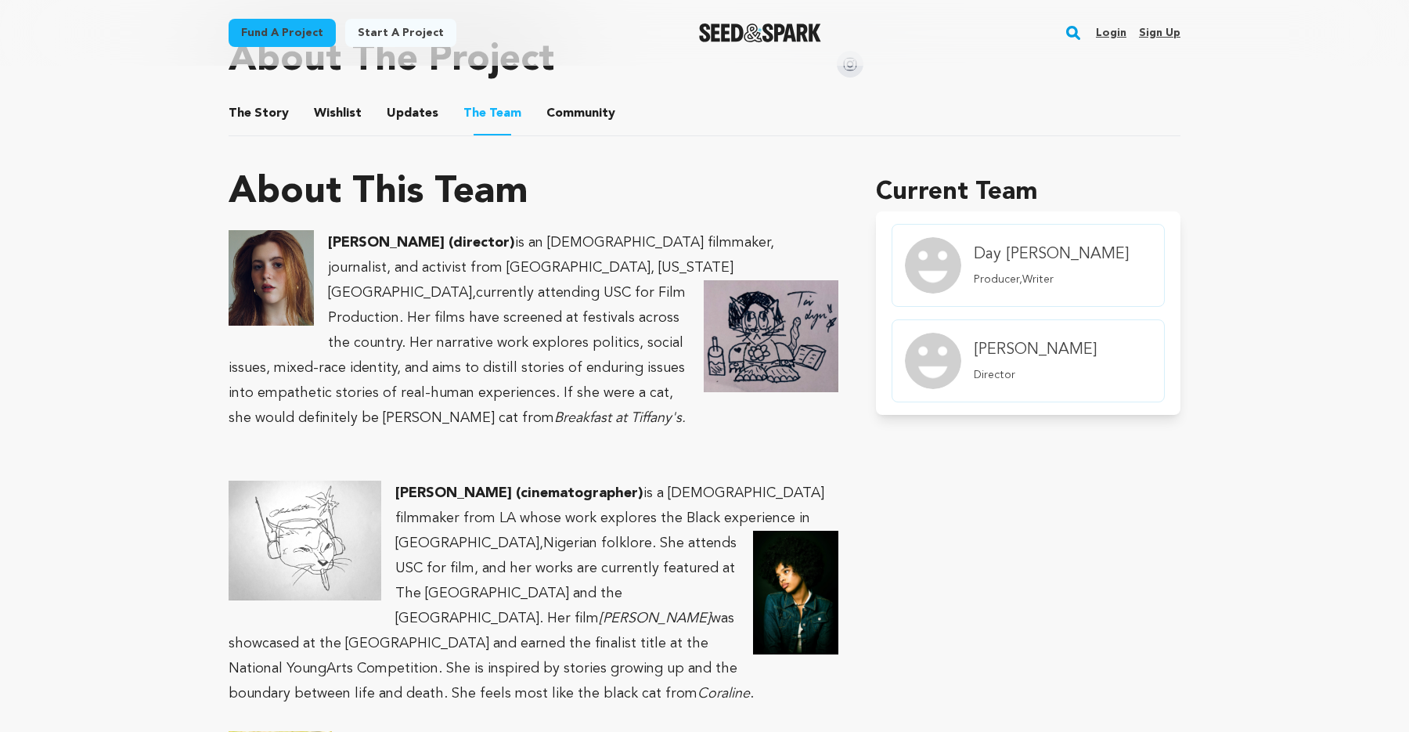
click at [574, 115] on button "Community" at bounding box center [581, 117] width 38 height 38
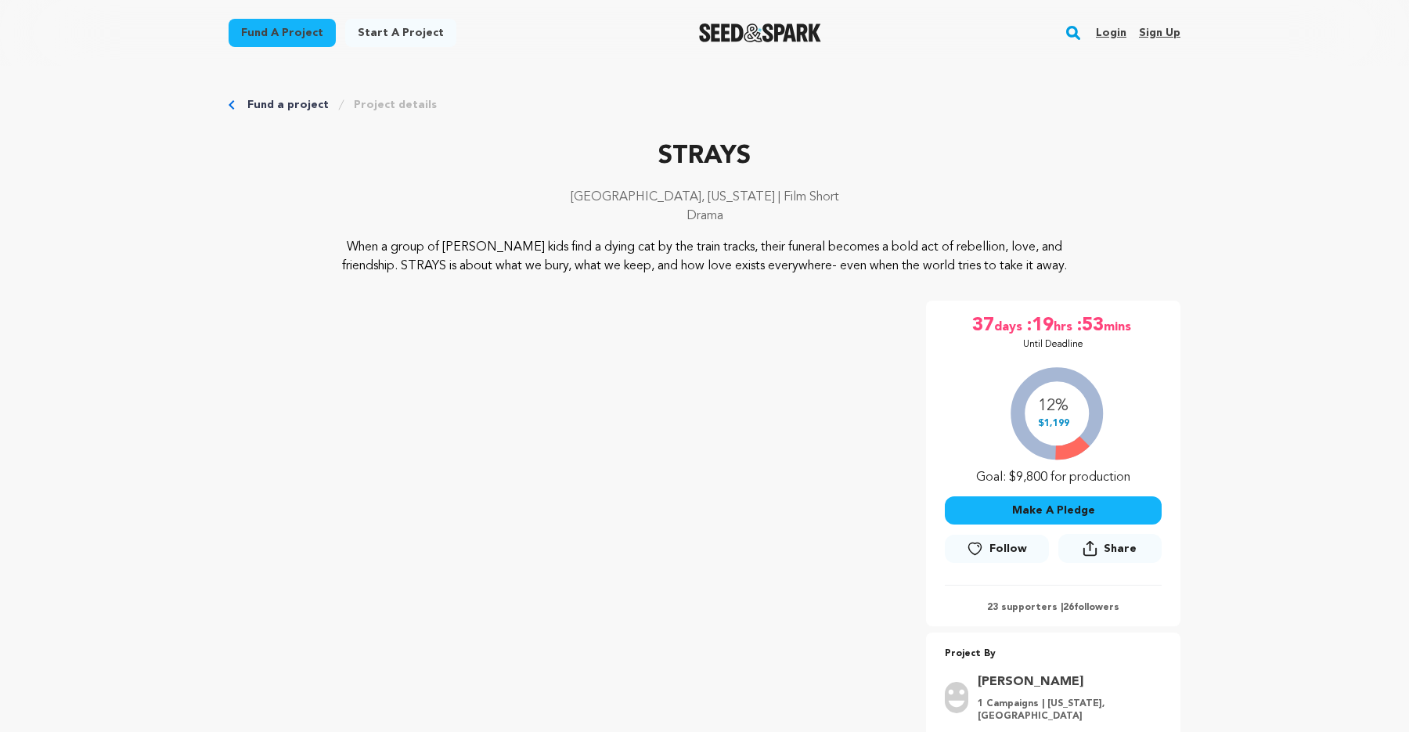
scroll to position [-1, 0]
